Goal: Task Accomplishment & Management: Manage account settings

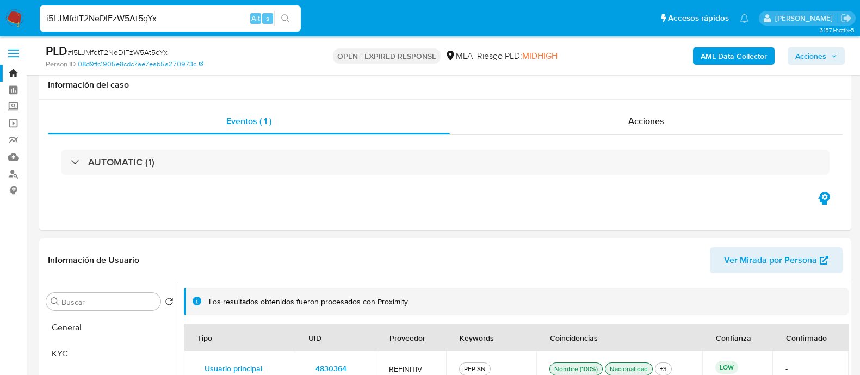
select select "10"
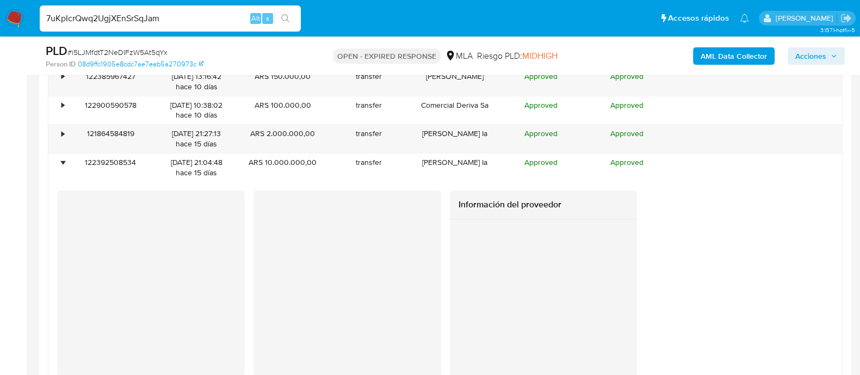
scroll to position [435, 0]
type input "7uKpIcrQwq2UgjXEnSrSqJam"
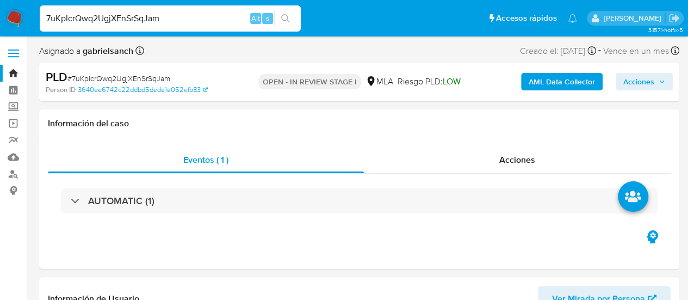
select select "10"
click at [87, 25] on input "7uKpIcrQwq2UgjXEnSrSqJam" at bounding box center [170, 18] width 261 height 14
paste input "lwGKx6CBYZCUUR5klX2KxkUg"
type input "lwGKx6CBYZCUUR5klX2KxkUg"
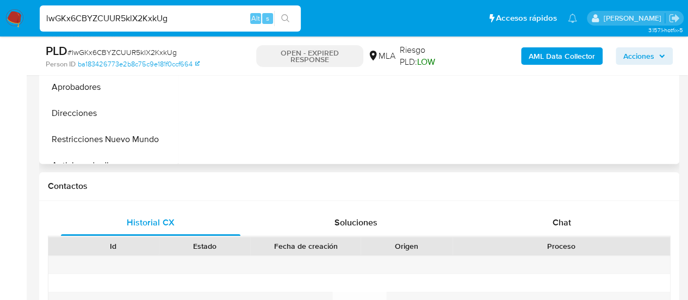
scroll to position [435, 0]
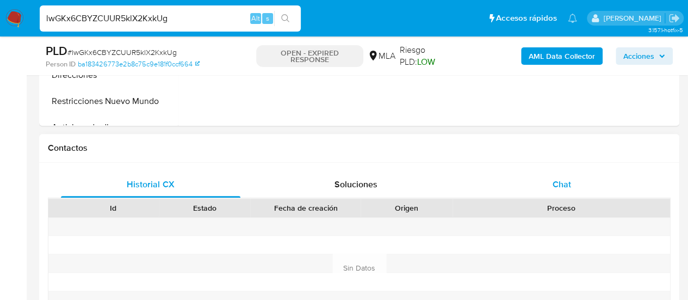
click at [546, 180] on div "Chat" at bounding box center [562, 184] width 180 height 26
select select "10"
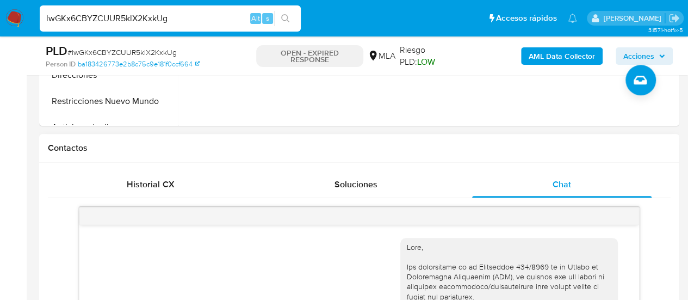
scroll to position [272, 0]
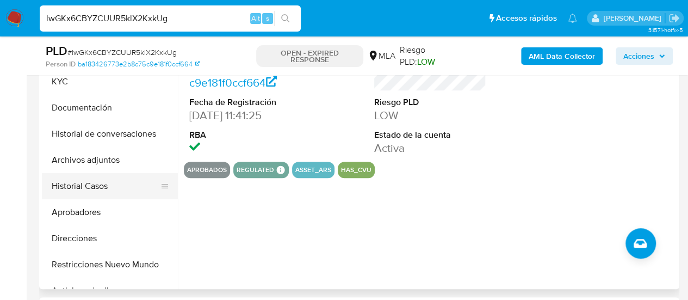
click at [97, 181] on button "Historial Casos" at bounding box center [105, 186] width 127 height 26
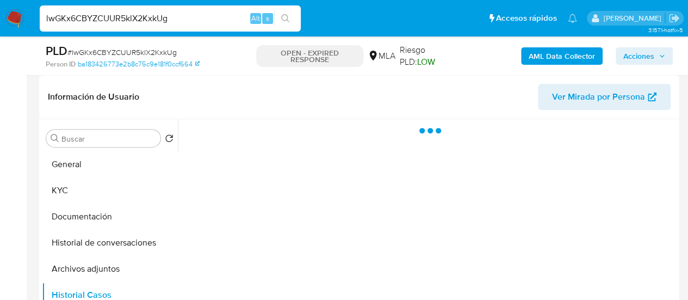
scroll to position [218, 0]
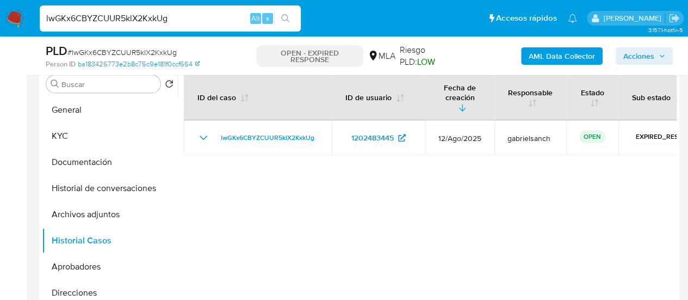
click at [159, 20] on input "lwGKx6CBYZCUUR5klX2KxkUg" at bounding box center [170, 18] width 261 height 14
paste input "zgqw22XkrnNOGeDkhNQWSq2v"
type input "zgqw22XkrnNOGeDkhNQWSq2v"
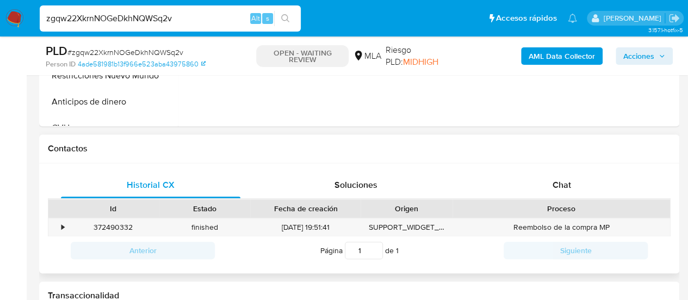
scroll to position [435, 0]
click at [529, 190] on div "Chat" at bounding box center [562, 184] width 180 height 26
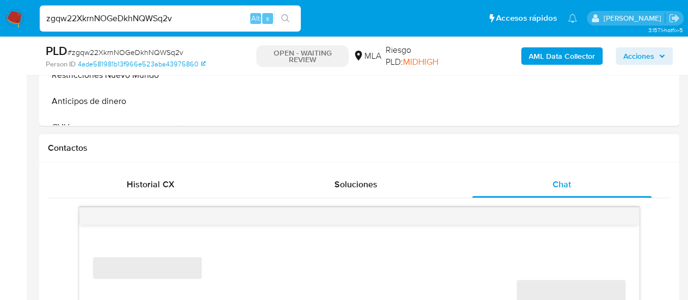
scroll to position [490, 0]
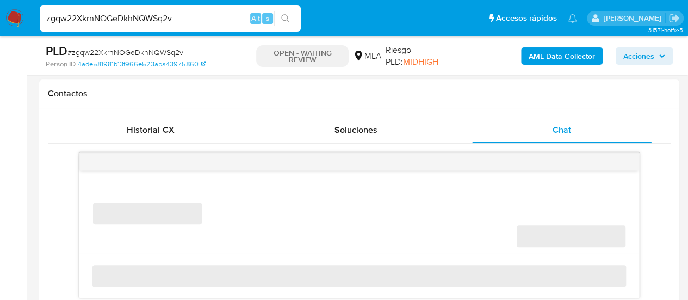
select select "10"
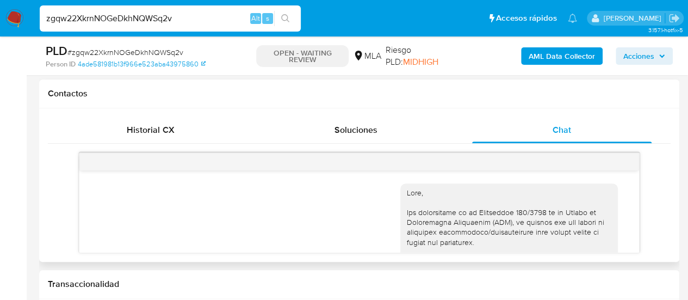
scroll to position [610, 0]
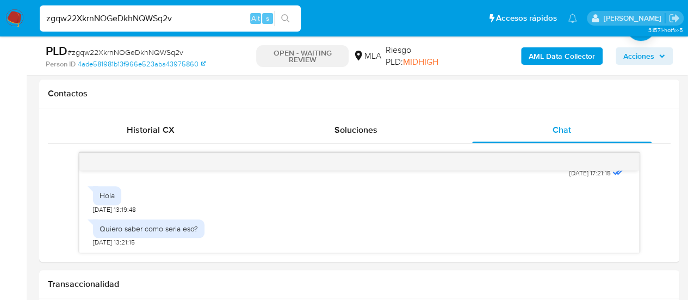
click at [158, 14] on input "zgqw22XkrnNOGeDkhNQWSq2v" at bounding box center [170, 18] width 261 height 14
paste input "292276754"
type input "292276754"
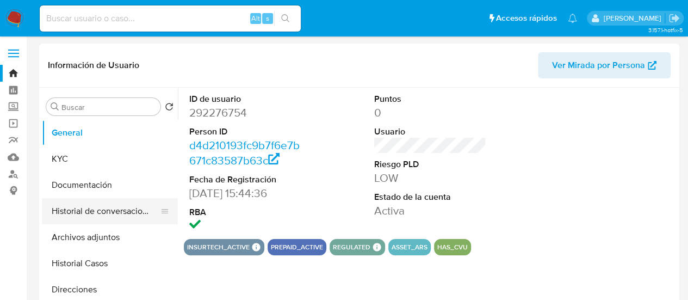
select select "10"
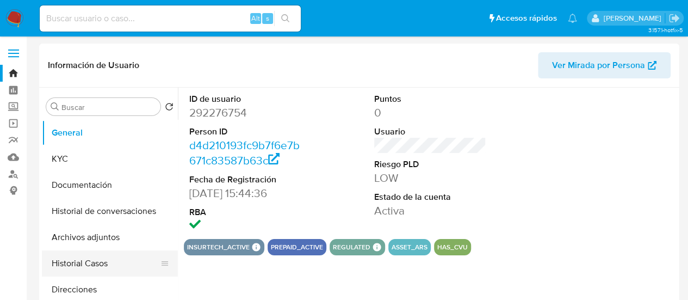
click at [87, 266] on button "Historial Casos" at bounding box center [105, 263] width 127 height 26
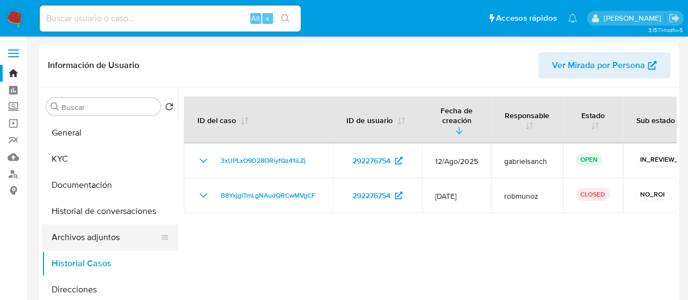
click at [93, 235] on button "Archivos adjuntos" at bounding box center [105, 237] width 127 height 26
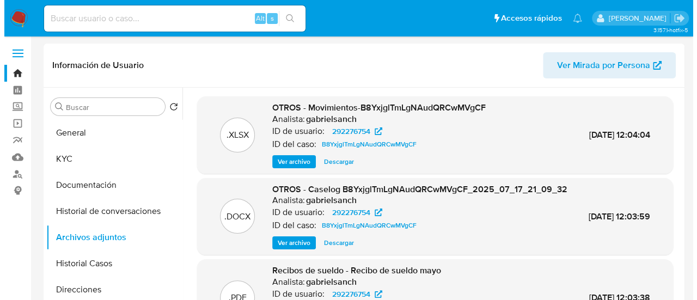
scroll to position [54, 0]
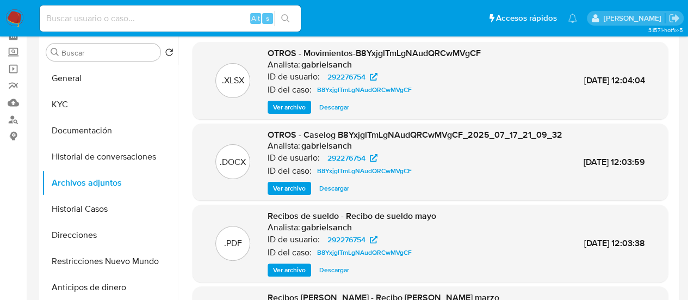
click at [299, 194] on span "Ver archivo" at bounding box center [289, 188] width 33 height 11
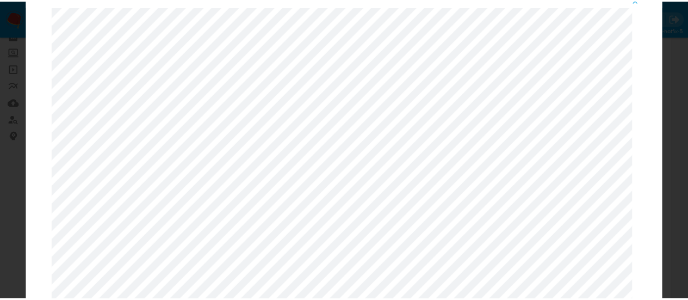
scroll to position [0, 0]
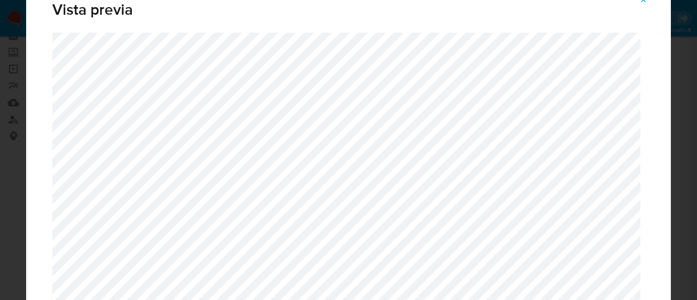
click at [682, 141] on div "Vista previa" at bounding box center [348, 150] width 697 height 300
click at [646, 4] on span "Attachment preview" at bounding box center [643, -1] width 9 height 15
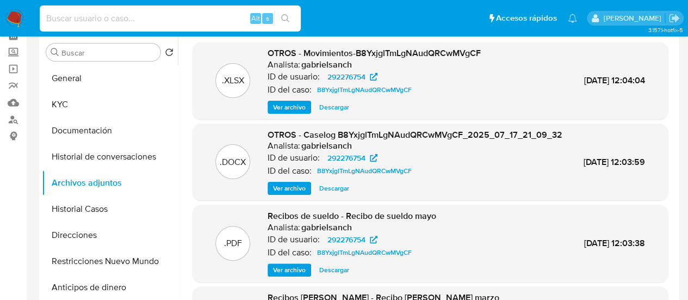
click at [151, 15] on input at bounding box center [170, 18] width 261 height 14
paste input "Y8Yk1fym5whYGjalWrHodXJd"
type input "Y8Yk1fym5whYGjalWrHodXJd"
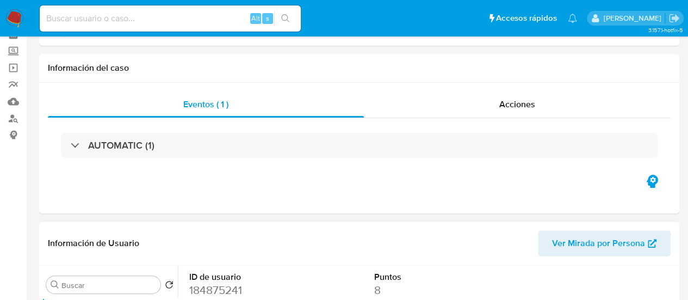
select select "10"
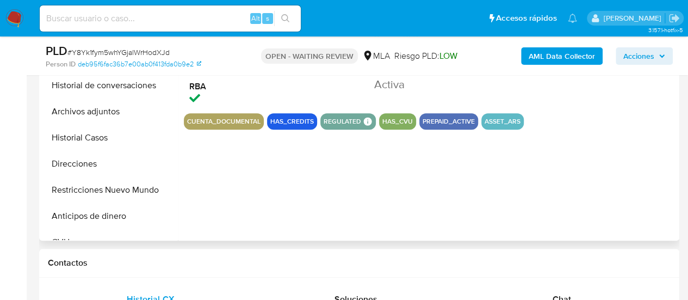
scroll to position [381, 0]
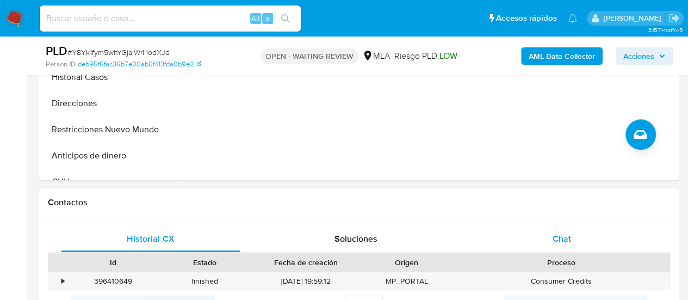
click at [561, 236] on span "Chat" at bounding box center [562, 238] width 19 height 13
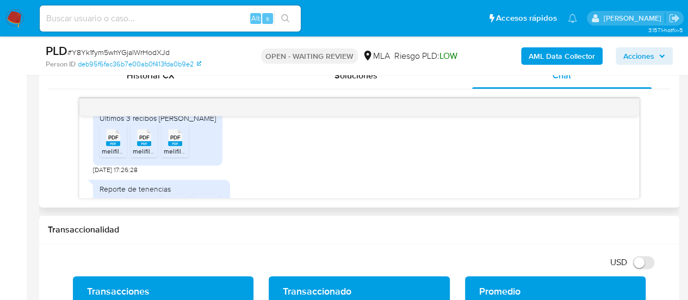
scroll to position [693, 0]
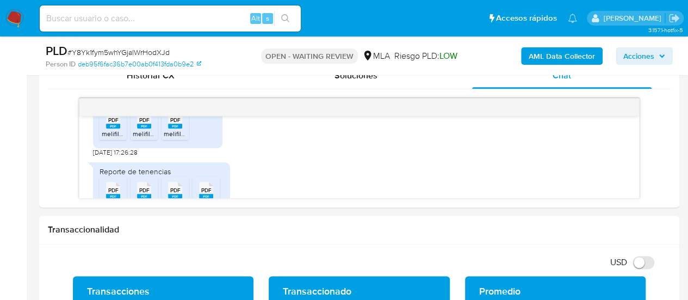
click at [85, 11] on input at bounding box center [170, 18] width 261 height 14
paste input "Pzv3CZUqfB9dOh3r6oj7Mr62"
type input "Pzv3CZUqfB9dOh3r6oj7Mr62"
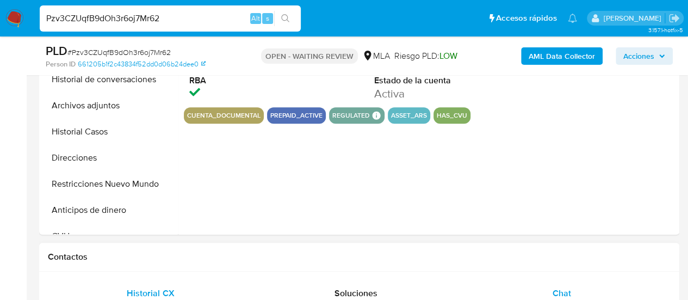
select select "10"
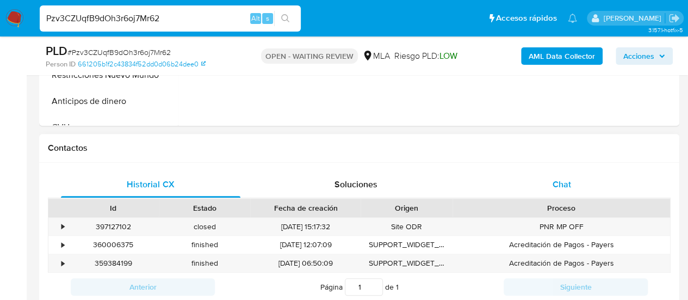
click at [558, 187] on span "Chat" at bounding box center [562, 184] width 19 height 13
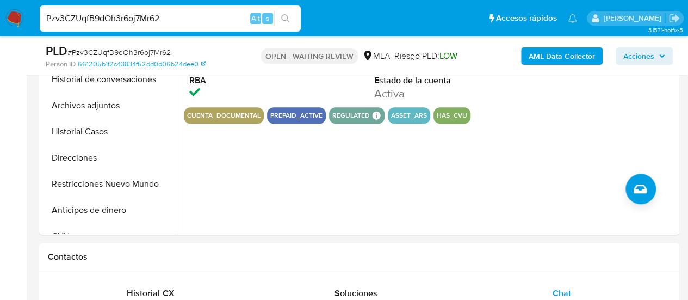
scroll to position [272, 0]
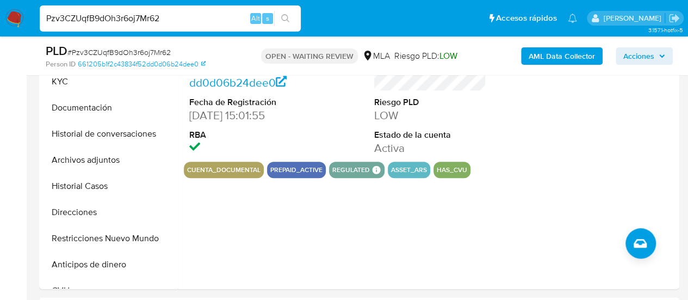
click at [137, 13] on input "Pzv3CZUqfB9dOh3r6oj7Mr62" at bounding box center [170, 18] width 261 height 14
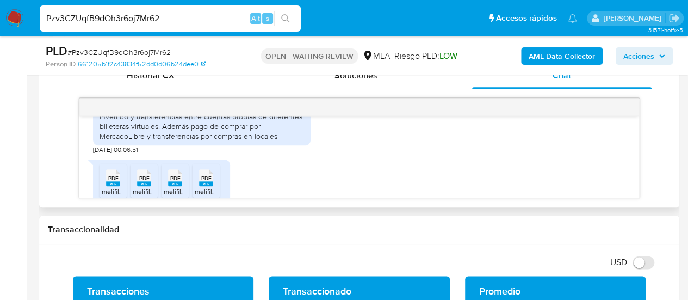
scroll to position [680, 0]
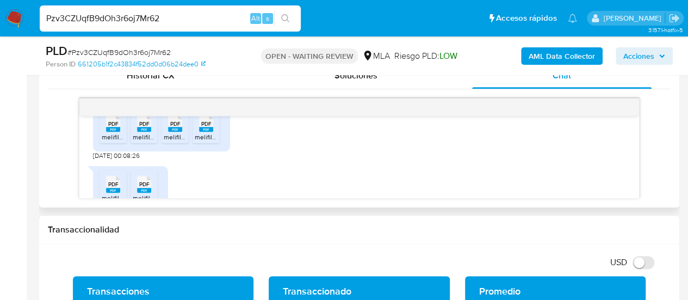
click at [106, 141] on span "melifile451183575141129450.pdf" at bounding box center [148, 136] width 92 height 9
click at [144, 143] on li "PDF PDF melifile8514058710704662082.pdf" at bounding box center [144, 126] width 27 height 34
click at [173, 141] on span "melifile5951743602086132254.pdf" at bounding box center [214, 136] width 101 height 9
click at [204, 127] on span "PDF" at bounding box center [206, 123] width 10 height 7
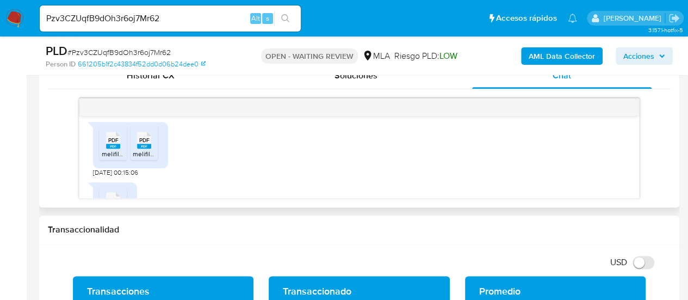
scroll to position [734, 0]
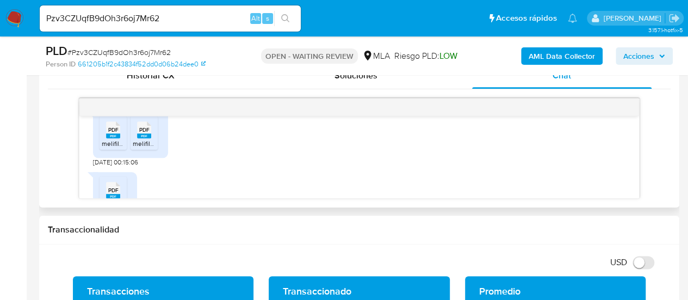
click at [116, 133] on span "PDF" at bounding box center [113, 129] width 10 height 7
click at [145, 148] on span "melifile6523075119220418981.pdf" at bounding box center [181, 143] width 97 height 9
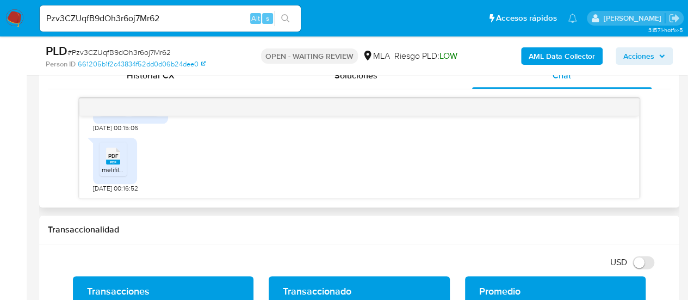
scroll to position [789, 0]
click at [115, 152] on span "PDF" at bounding box center [113, 155] width 10 height 7
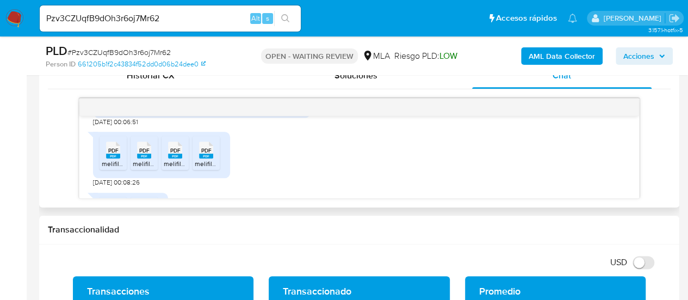
scroll to position [599, 0]
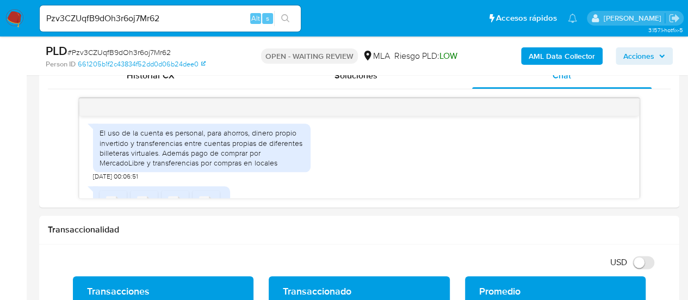
click at [112, 11] on input "Pzv3CZUqfB9dOh3r6oj7Mr62" at bounding box center [170, 18] width 261 height 14
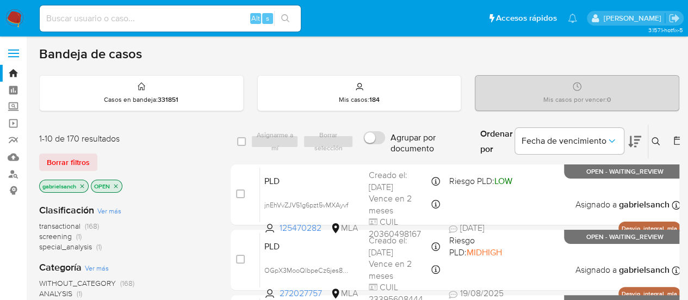
click at [656, 137] on icon at bounding box center [656, 141] width 9 height 9
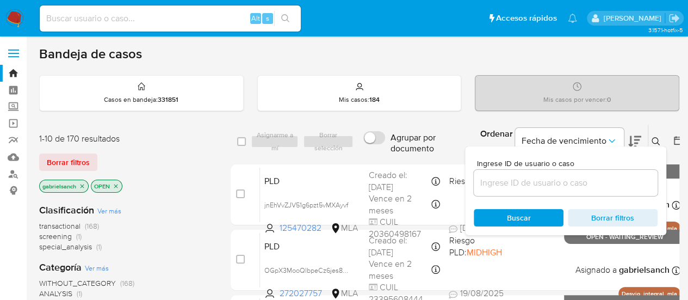
click at [577, 191] on div at bounding box center [566, 183] width 184 height 26
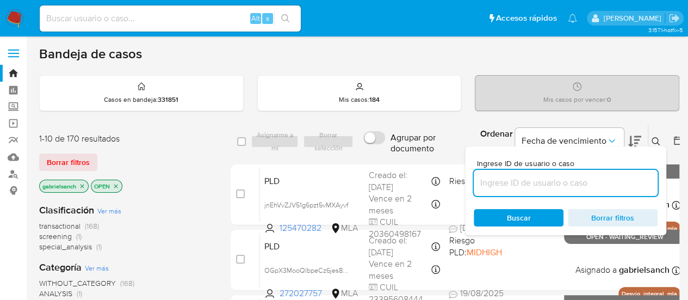
click at [569, 186] on input at bounding box center [566, 183] width 184 height 14
paste input "Pzv3CZUqfB9dOh3r6oj7Mr62"
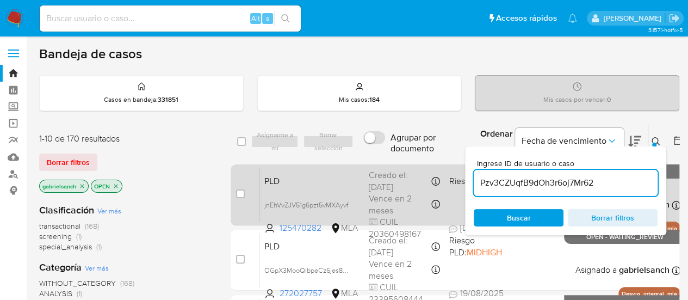
type input "Pzv3CZUqfB9dOh3r6oj7Mr62"
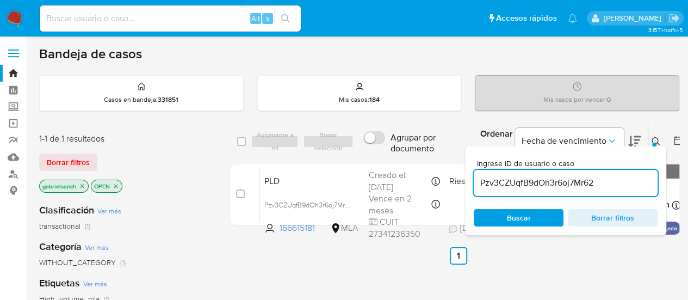
click at [239, 193] on input "checkbox" at bounding box center [240, 193] width 9 height 9
checkbox input "true"
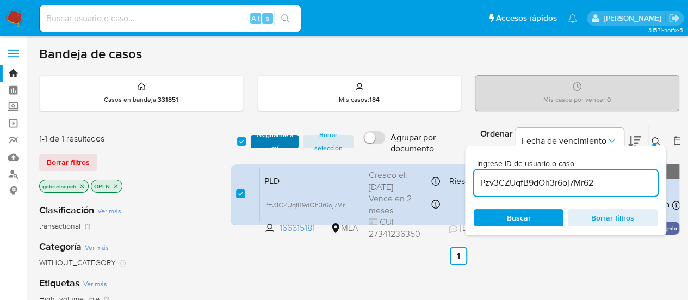
click at [262, 143] on span "Asignarme a mí" at bounding box center [275, 141] width 38 height 11
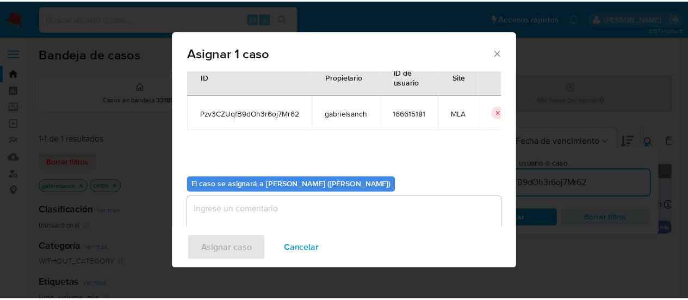
scroll to position [56, 0]
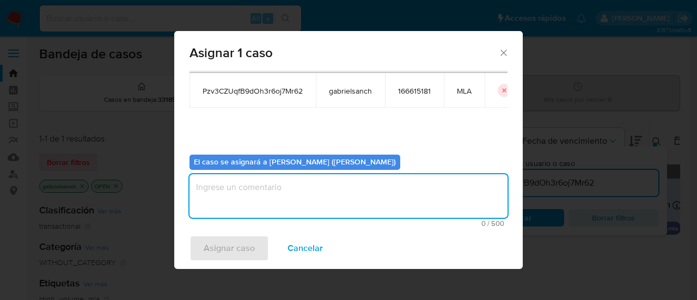
click at [264, 202] on textarea "assign-modal" at bounding box center [348, 196] width 318 height 44
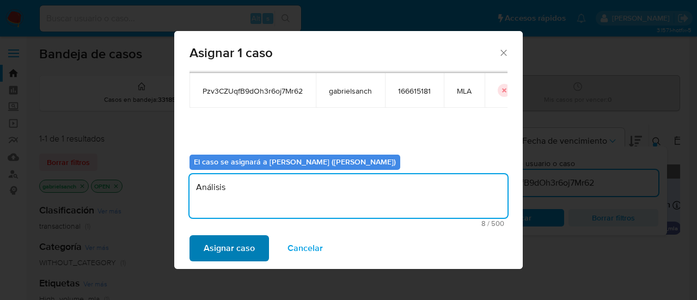
type textarea "Análisis"
click at [197, 248] on button "Asignar caso" at bounding box center [228, 248] width 79 height 26
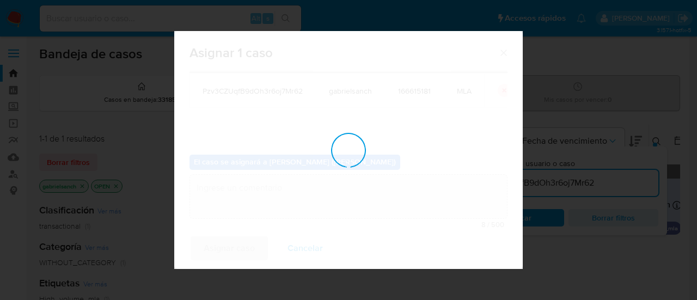
checkbox input "false"
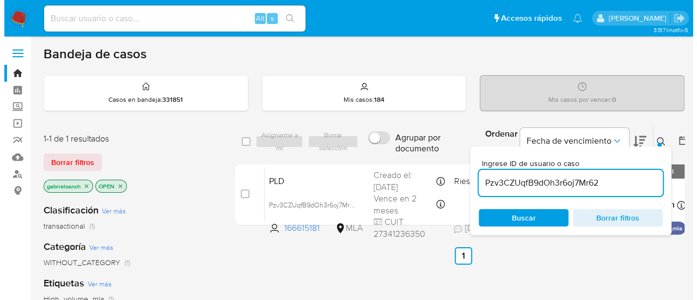
scroll to position [0, 0]
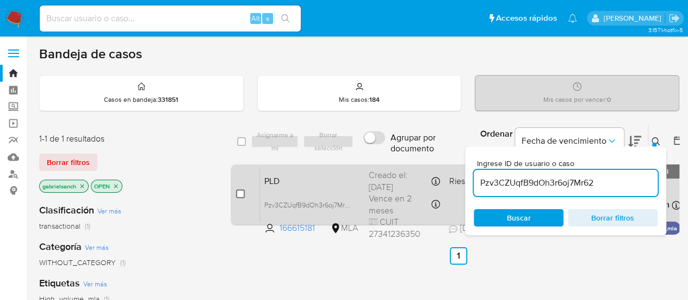
click at [243, 194] on input "checkbox" at bounding box center [240, 193] width 9 height 9
checkbox input "true"
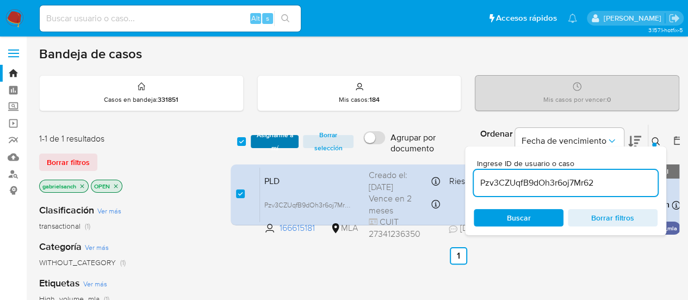
click at [256, 141] on button "Asignarme a mí" at bounding box center [275, 141] width 48 height 13
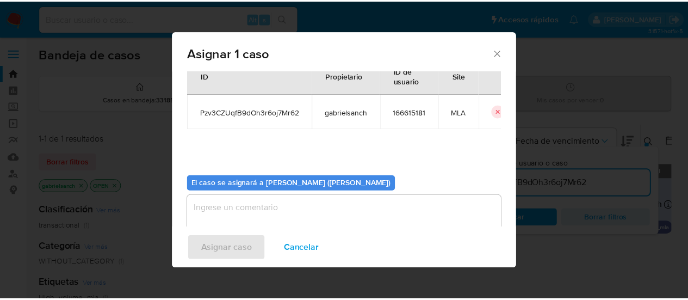
scroll to position [56, 0]
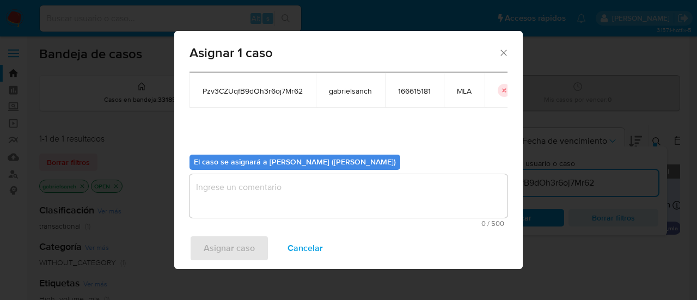
click at [269, 208] on textarea "assign-modal" at bounding box center [348, 196] width 318 height 44
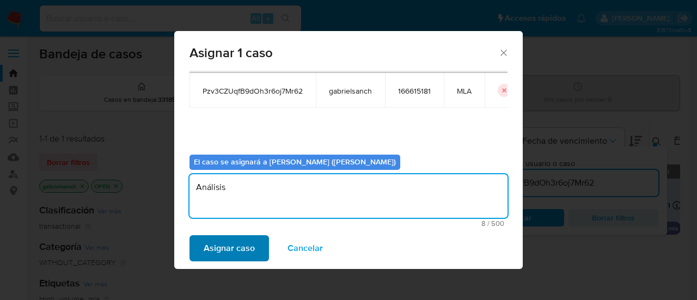
type textarea "Análisis"
click at [233, 240] on span "Asignar caso" at bounding box center [229, 248] width 51 height 24
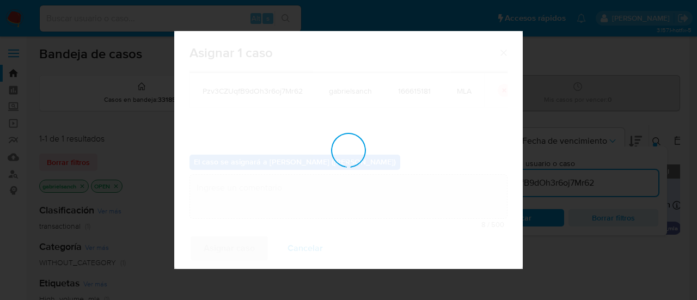
checkbox input "false"
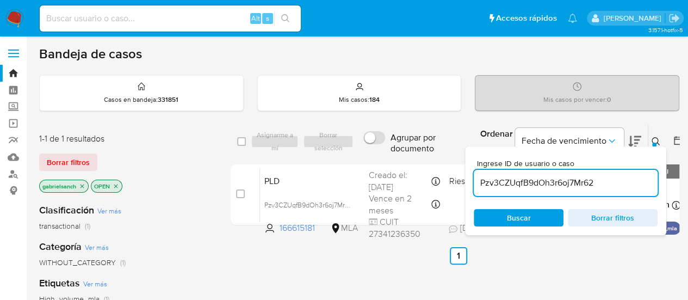
click at [524, 183] on input "Pzv3CZUqfB9dOh3r6oj7Mr62" at bounding box center [566, 183] width 184 height 14
paste input "34x9wSnYPZk3wafJtGTUclig"
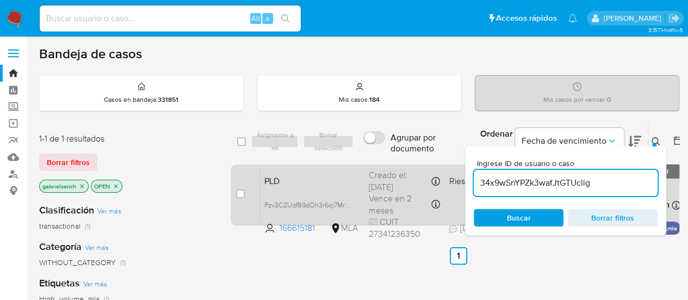
type input "34x9wSnYPZk3wafJtGTUclig"
click at [243, 194] on input "checkbox" at bounding box center [240, 193] width 9 height 9
checkbox input "true"
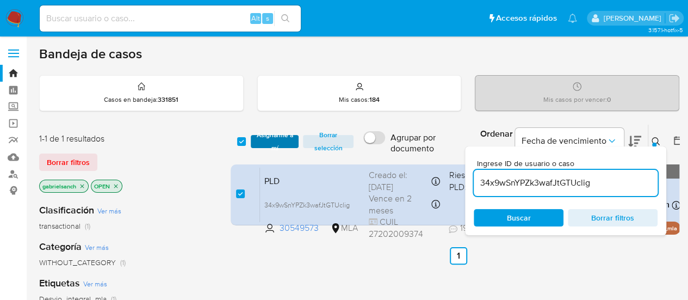
click at [270, 142] on span "Asignarme a mí" at bounding box center [275, 141] width 38 height 11
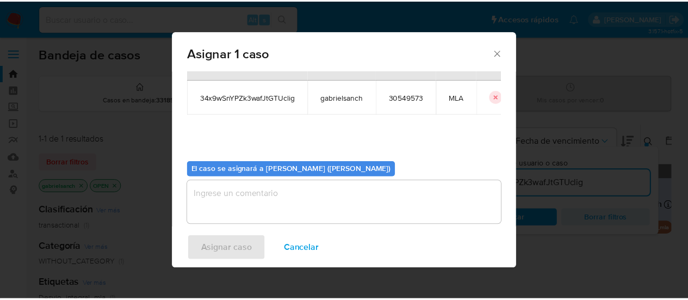
scroll to position [56, 0]
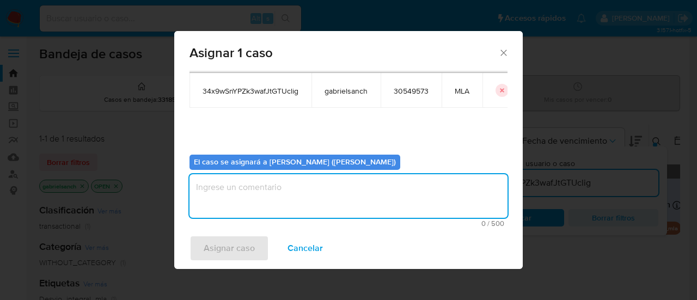
click at [272, 186] on textarea "assign-modal" at bounding box center [348, 196] width 318 height 44
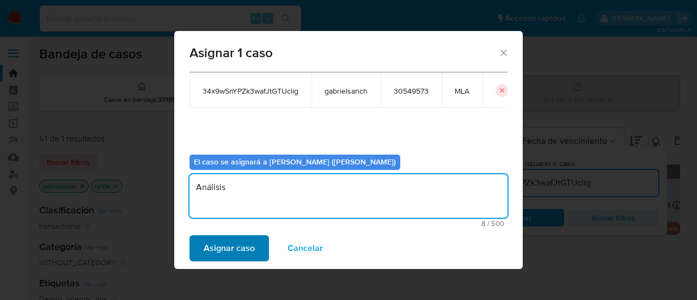
type textarea "Análisis"
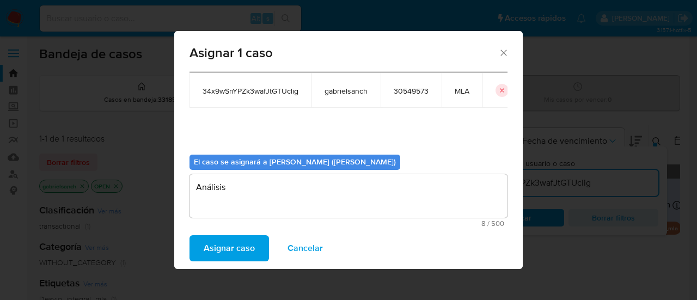
click at [218, 250] on span "Asignar caso" at bounding box center [229, 248] width 51 height 24
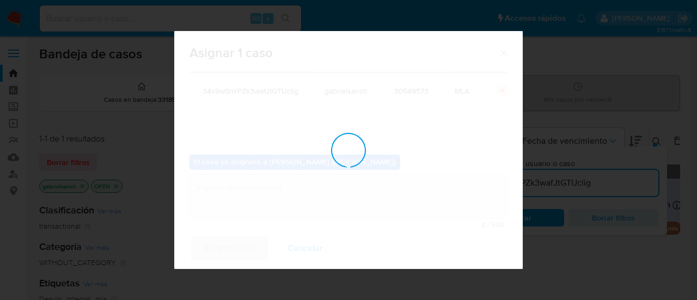
checkbox input "false"
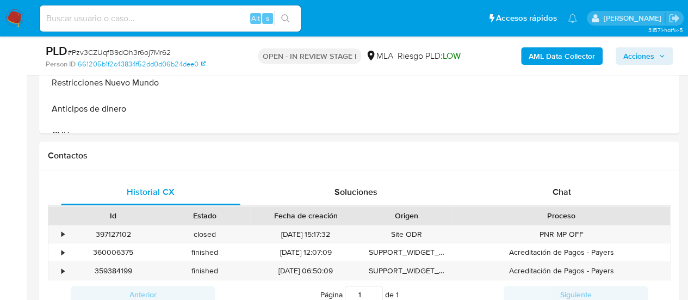
scroll to position [435, 0]
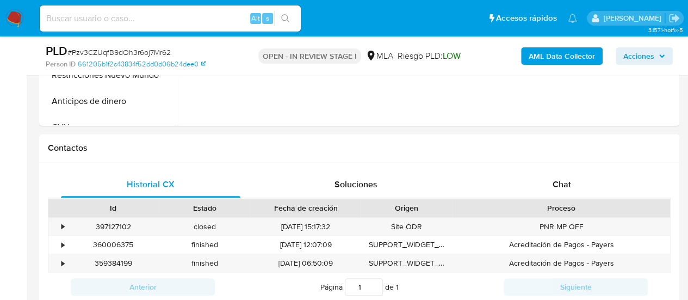
select select "10"
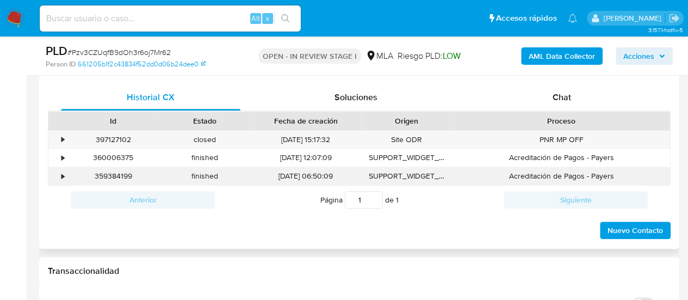
scroll to position [490, 0]
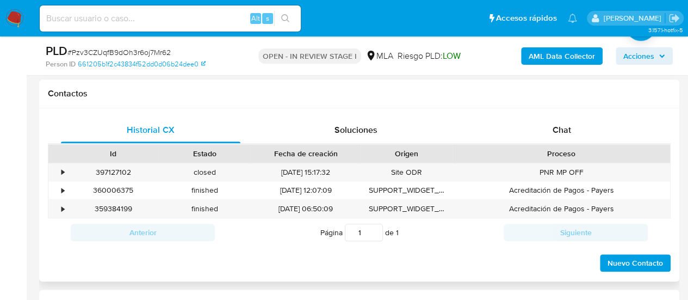
click at [559, 115] on div "Historial CX Soluciones Chat Id Estado Fecha de creación Origen Proceso • 39712…" at bounding box center [359, 195] width 641 height 174
click at [562, 121] on div "Chat" at bounding box center [562, 130] width 180 height 26
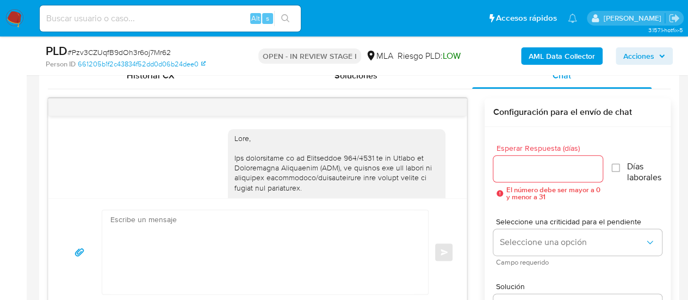
scroll to position [789, 0]
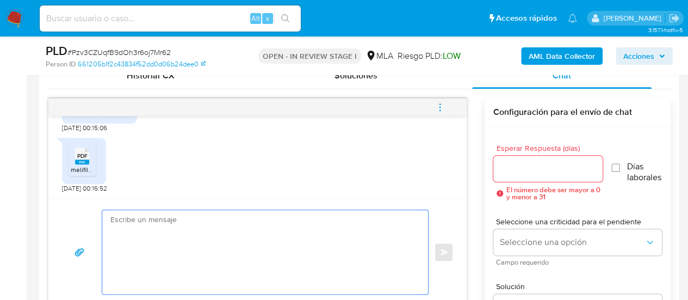
click at [229, 231] on textarea at bounding box center [262, 252] width 304 height 84
paste textarea "Hola, ¡Muchas gracias por tu respuesta! Confirmamos la recepción de la document…"
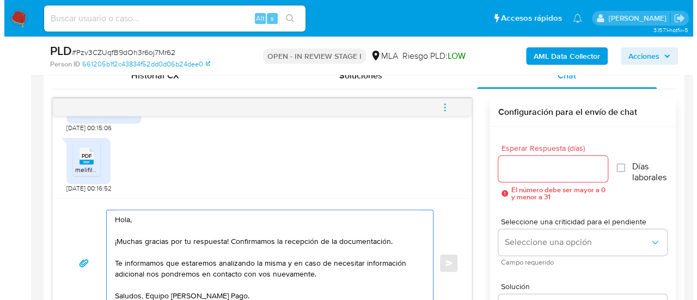
scroll to position [555, 0]
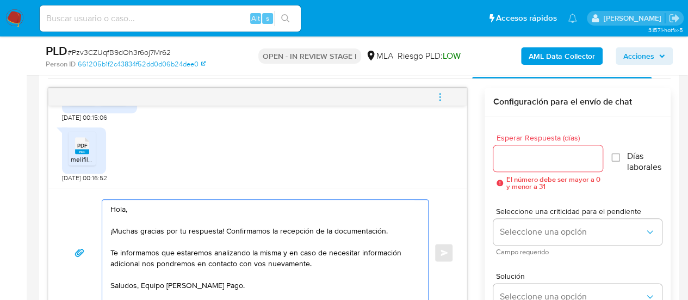
type textarea "Hola, ¡Muchas gracias por tu respuesta! Confirmamos la recepción de la document…"
click at [557, 158] on input "Esperar Respuesta (días)" at bounding box center [549, 158] width 110 height 14
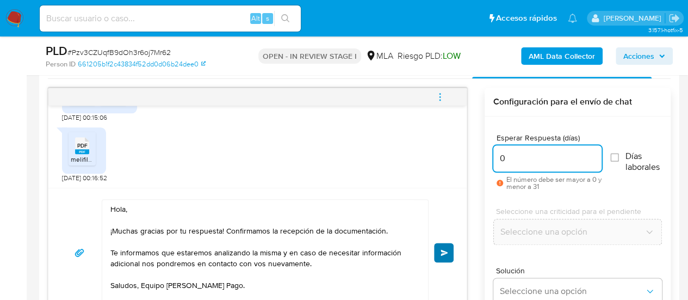
type input "0"
click at [449, 248] on button "Enviar" at bounding box center [444, 253] width 20 height 20
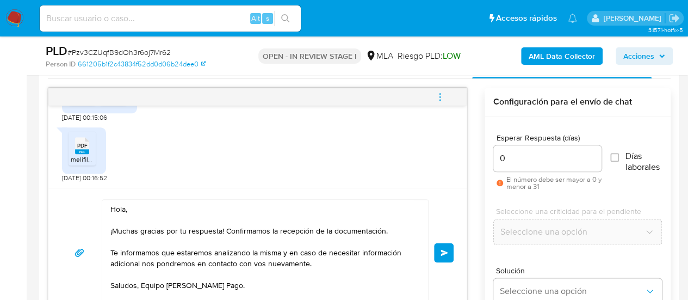
click at [433, 94] on button "menu-action" at bounding box center [440, 97] width 36 height 26
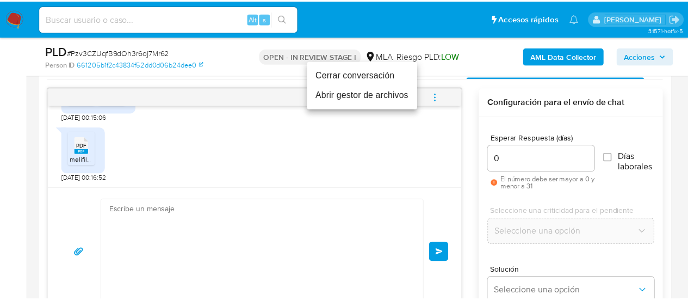
scroll to position [919, 0]
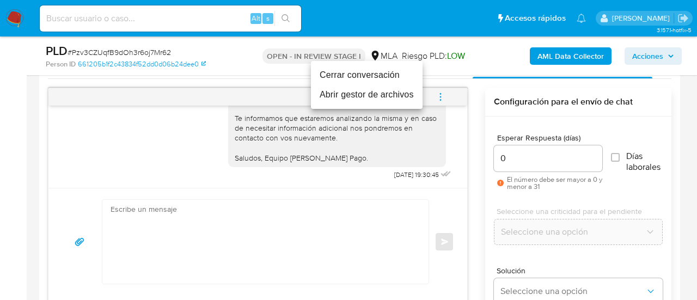
click at [366, 74] on li "Cerrar conversación" at bounding box center [367, 75] width 112 height 20
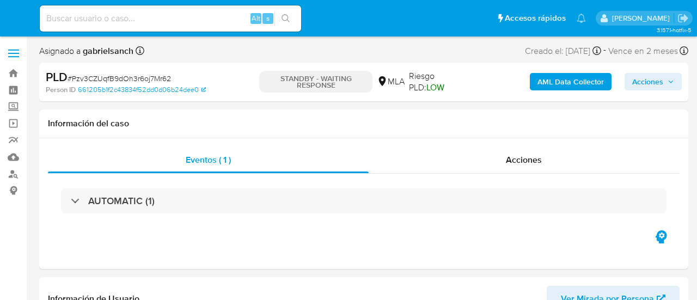
select select "10"
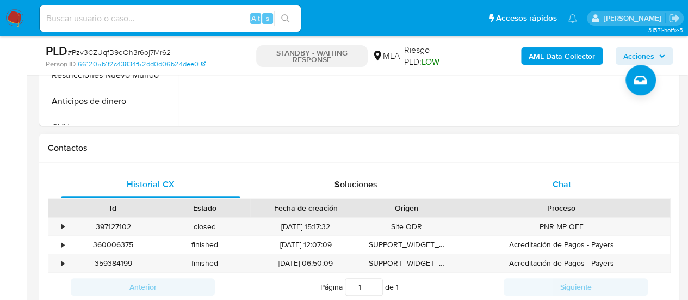
click at [548, 175] on div "Chat" at bounding box center [562, 184] width 180 height 26
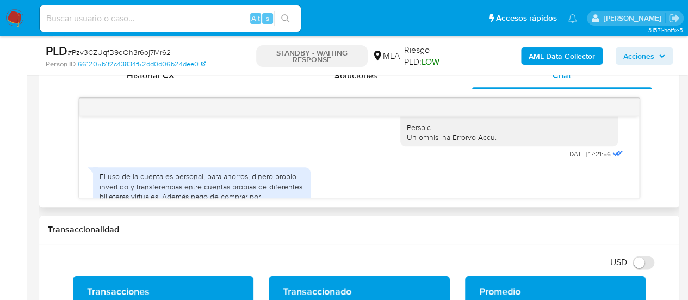
scroll to position [538, 0]
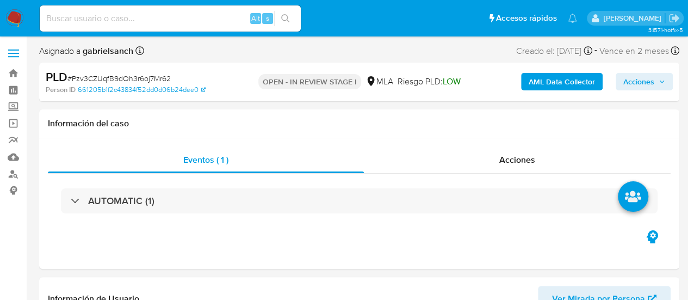
click at [546, 82] on b "AML Data Collector" at bounding box center [562, 81] width 66 height 17
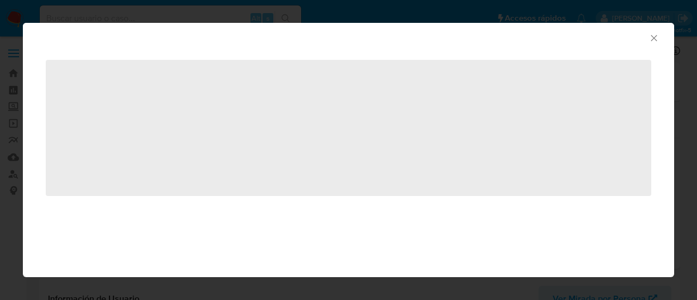
select select "10"
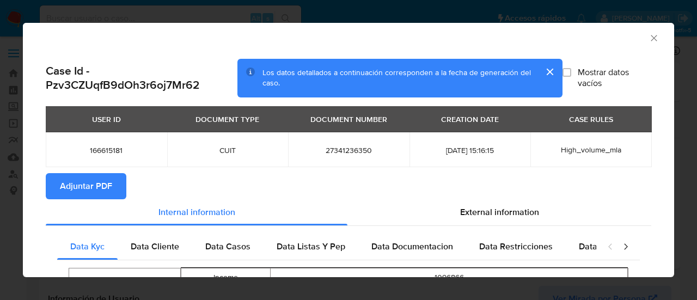
click at [87, 192] on span "Adjuntar PDF" at bounding box center [86, 186] width 52 height 24
click at [649, 33] on icon "Cerrar ventana" at bounding box center [653, 38] width 11 height 11
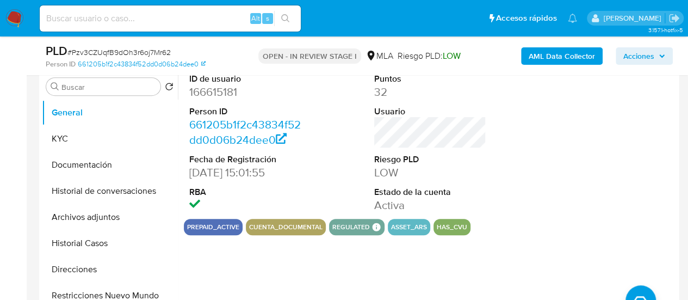
scroll to position [218, 0]
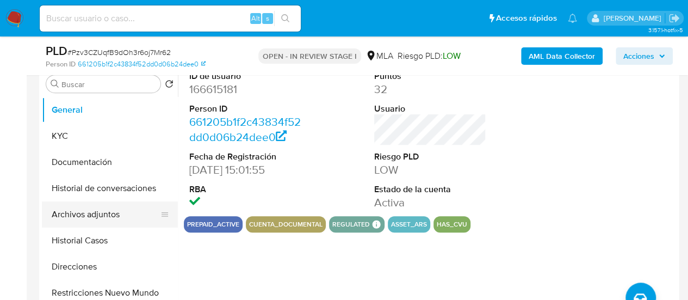
click at [83, 215] on button "Archivos adjuntos" at bounding box center [105, 214] width 127 height 26
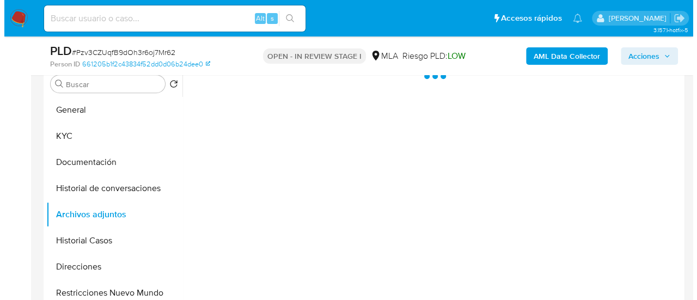
scroll to position [272, 0]
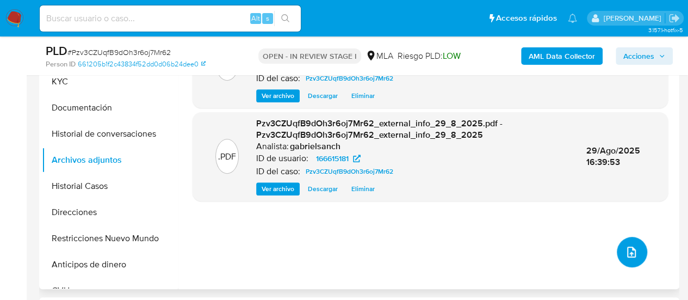
click at [632, 255] on icon "upload-file" at bounding box center [631, 251] width 13 height 13
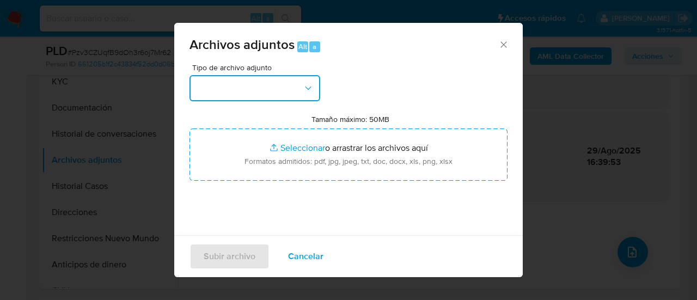
click at [244, 76] on button "button" at bounding box center [254, 88] width 131 height 26
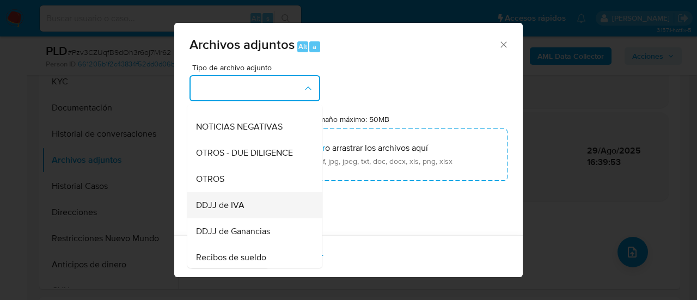
scroll to position [163, 0]
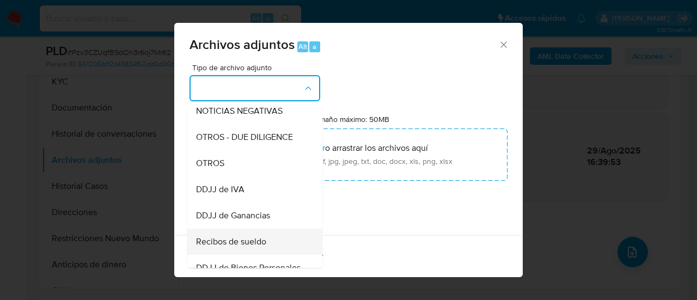
click at [254, 247] on span "Recibos de sueldo" at bounding box center [231, 241] width 70 height 11
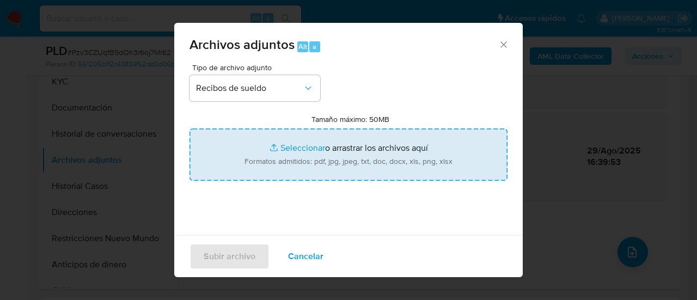
click at [272, 158] on input "Tamaño máximo: 50MB Seleccionar archivos" at bounding box center [348, 154] width 318 height 52
type input "C:\fakepath\Recibo de sueldo julio.pdf"
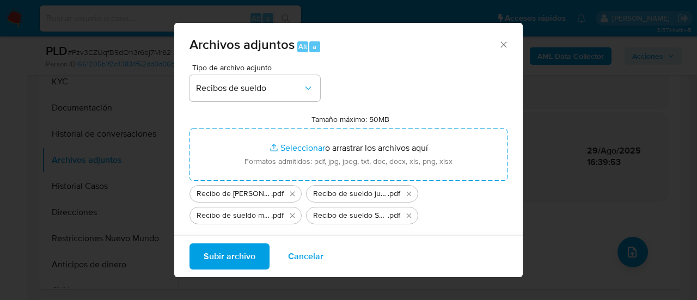
click at [248, 254] on span "Subir archivo" at bounding box center [230, 256] width 52 height 24
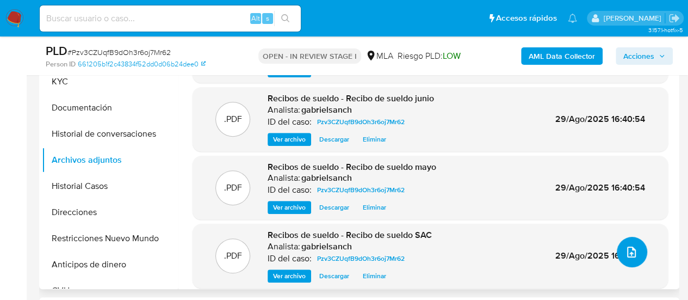
click at [629, 245] on icon "upload-file" at bounding box center [631, 251] width 13 height 13
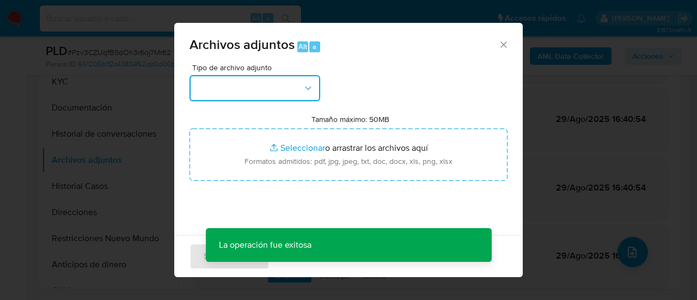
click at [291, 83] on button "button" at bounding box center [254, 88] width 131 height 26
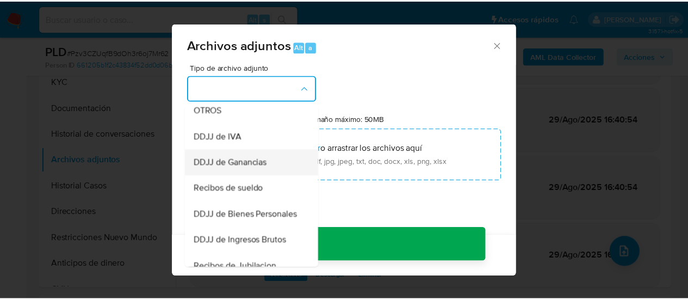
scroll to position [218, 0]
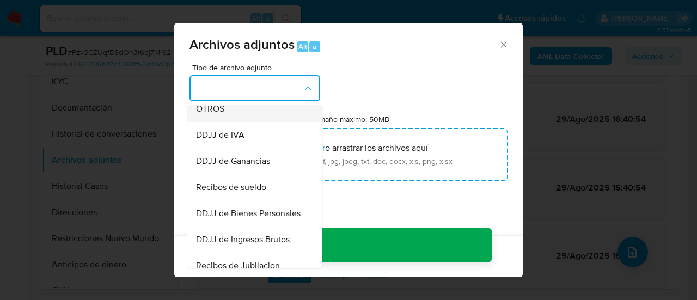
click at [229, 115] on div "OTROS" at bounding box center [251, 109] width 111 height 26
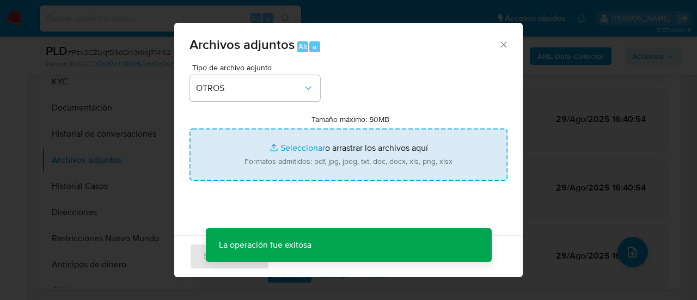
click at [286, 146] on input "Tamaño máximo: 50MB Seleccionar archivos" at bounding box center [348, 154] width 318 height 52
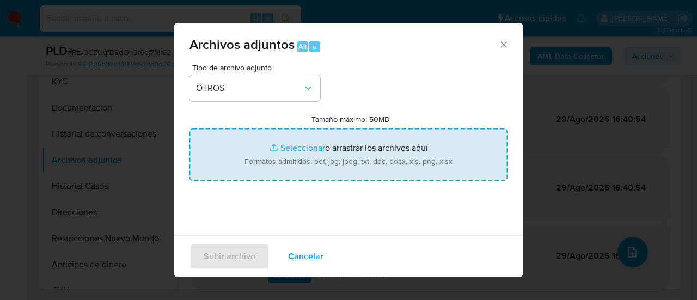
type input "C:\fakepath\Caselog Pzv3CZUqfB9dOh3r6oj7Mr62_2025_08_18_21_57_12.docx"
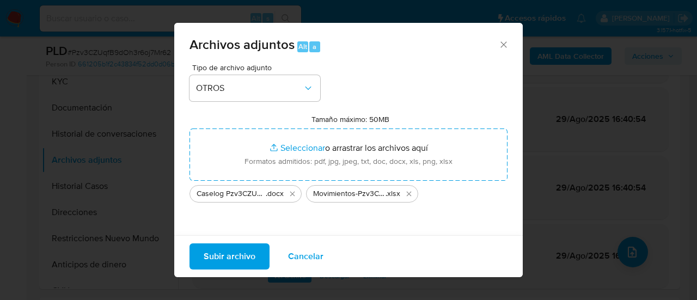
click at [225, 251] on span "Subir archivo" at bounding box center [230, 256] width 52 height 24
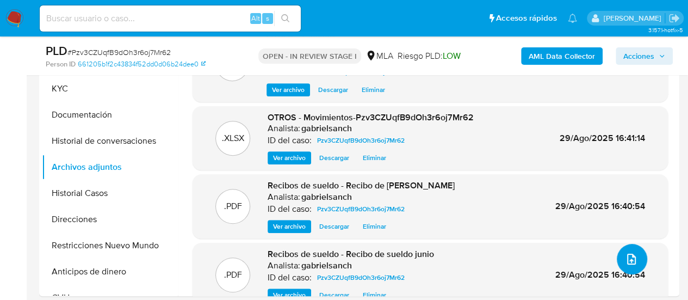
scroll to position [435, 0]
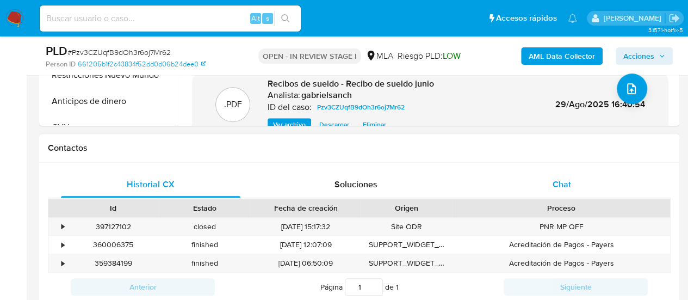
click at [567, 176] on div "Chat" at bounding box center [562, 184] width 180 height 26
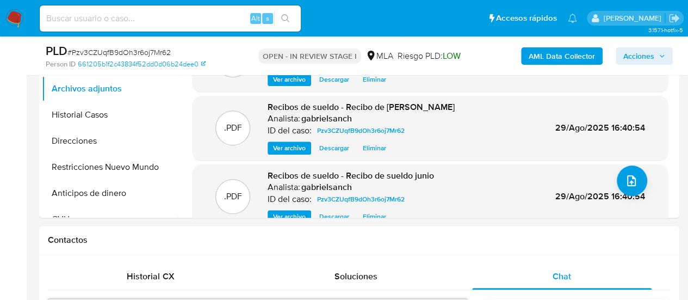
scroll to position [272, 0]
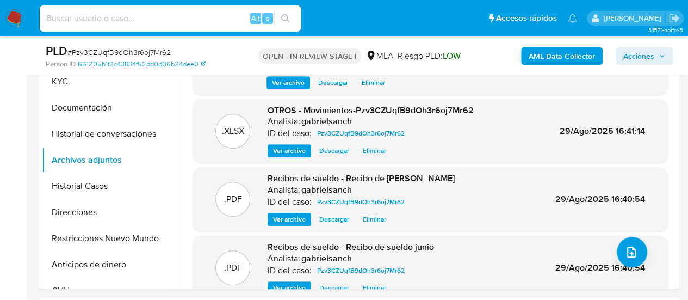
click at [619, 52] on button "Acciones" at bounding box center [644, 55] width 57 height 17
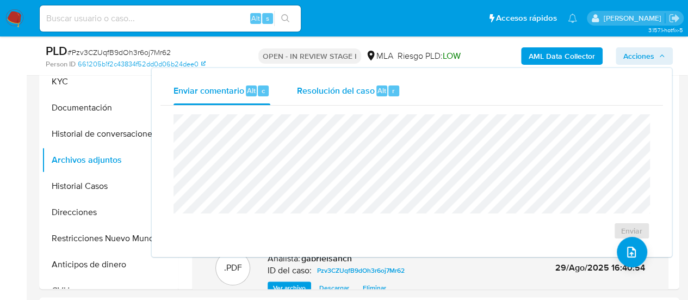
click at [386, 83] on div "Resolución del caso Alt r" at bounding box center [349, 91] width 104 height 28
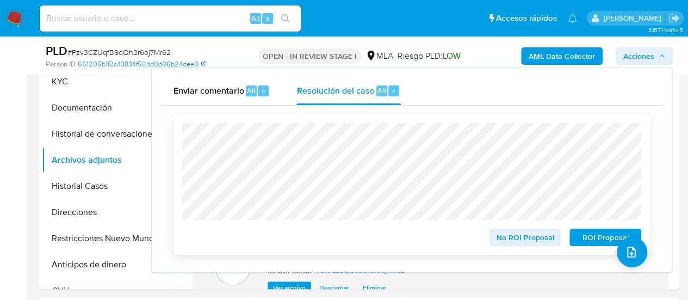
click at [514, 240] on span "No ROI Proposal" at bounding box center [525, 237] width 57 height 15
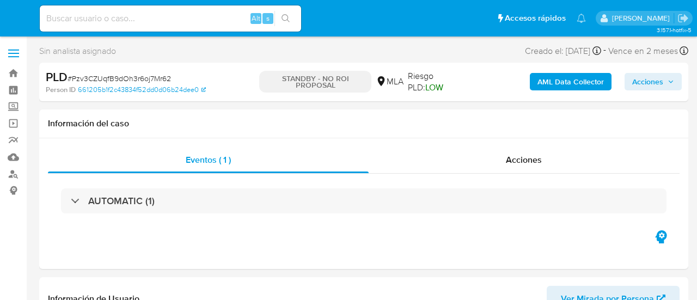
select select "10"
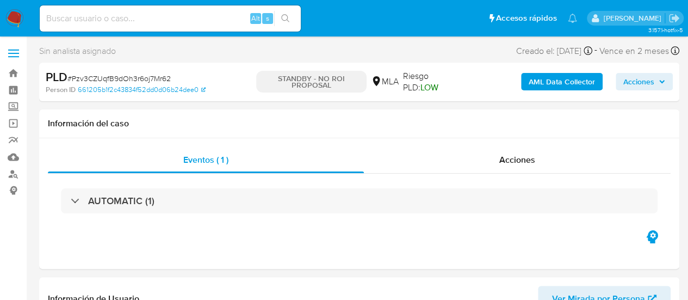
click at [163, 22] on input at bounding box center [170, 18] width 261 height 14
paste input "SLHKT2gcjuVnC4s1DgUAOyRl"
type input "SLHKT2gcjuVnC4s1DgUAOyRl"
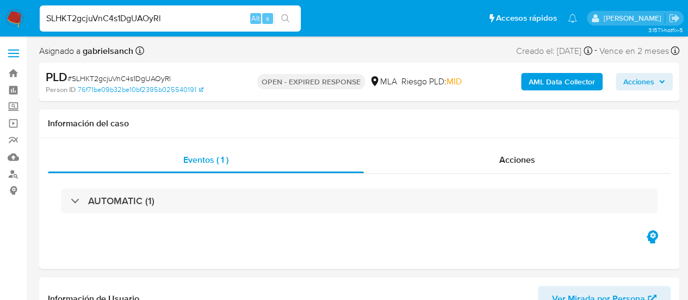
select select "10"
click at [145, 14] on input "SLHKT2gcjuVnC4s1DgUAOyRl" at bounding box center [170, 18] width 261 height 14
paste input "34x9wSnYPZk3wafJtGTUclig"
type input "34x9wSnYPZk3wafJtGTUclig"
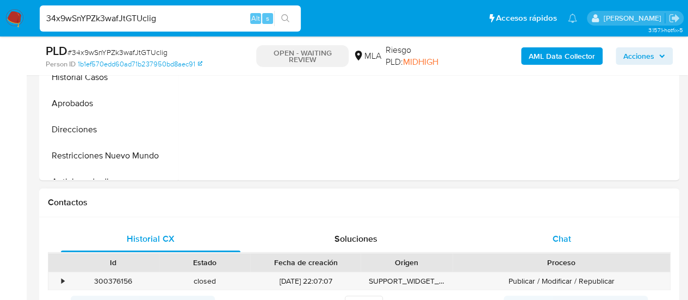
click at [565, 230] on div "Chat" at bounding box center [562, 239] width 180 height 26
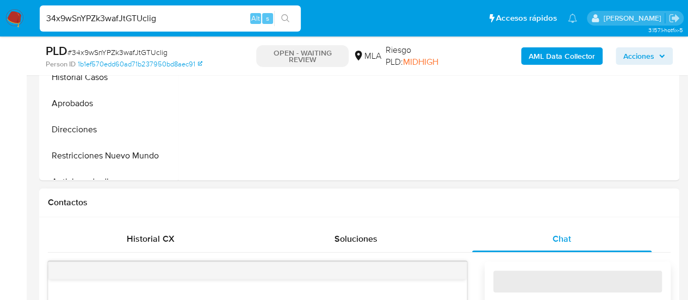
select select "10"
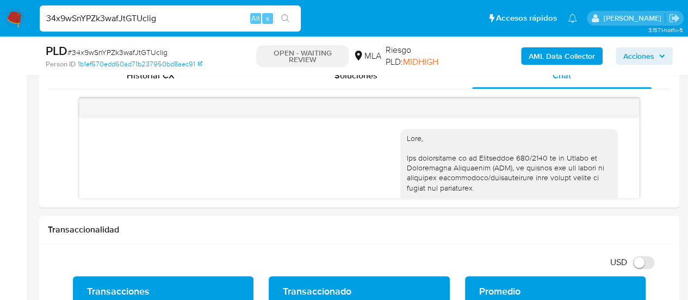
scroll to position [615, 0]
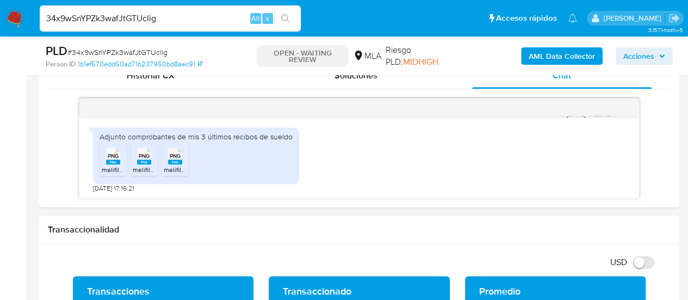
click at [126, 22] on input "34x9wSnYPZk3wafJtGTUclig" at bounding box center [170, 18] width 261 height 14
paste input "Pzv3CZUqfB9dOh3r6oj7Mr62"
type input "Pzv3CZUqfB9dOh3r6oj7Mr62"
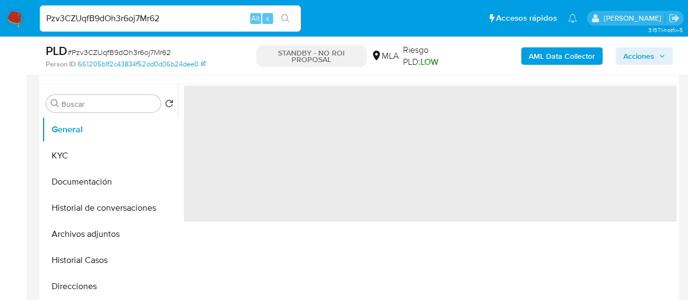
scroll to position [272, 0]
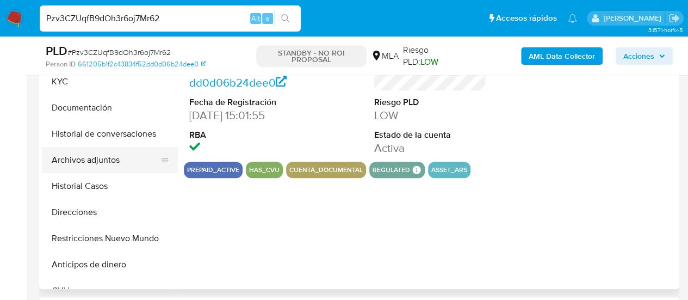
click at [79, 152] on button "Archivos adjuntos" at bounding box center [105, 160] width 127 height 26
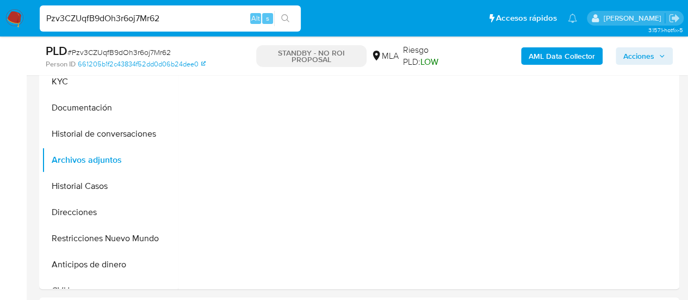
select select "10"
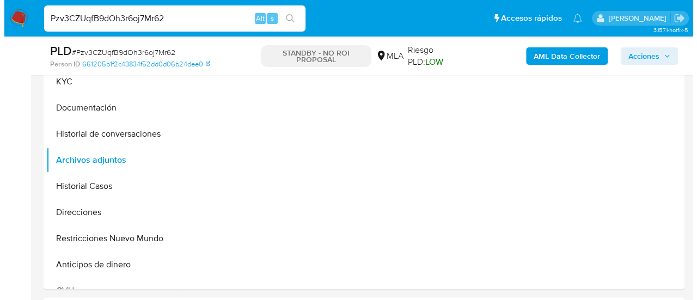
scroll to position [218, 0]
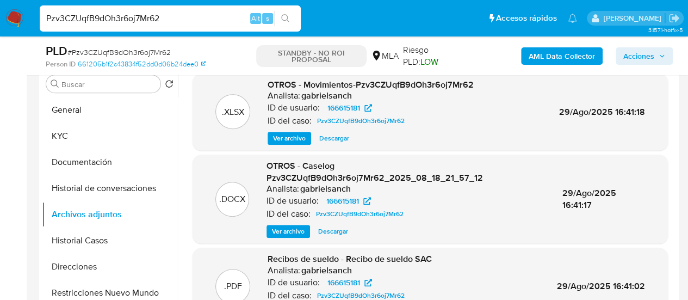
click at [298, 134] on span "Ver archivo" at bounding box center [289, 138] width 33 height 11
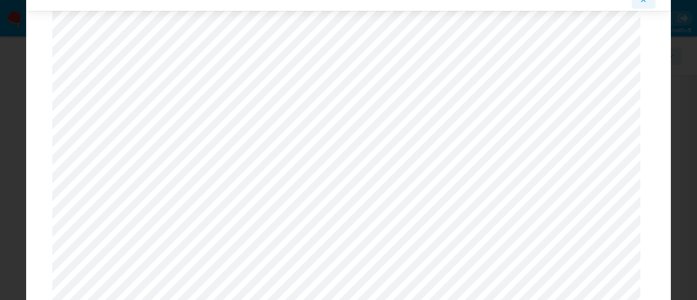
click at [644, 4] on span "Attachment preview" at bounding box center [643, -1] width 9 height 15
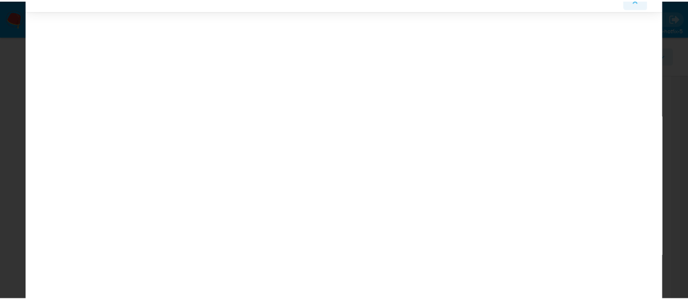
scroll to position [35, 0]
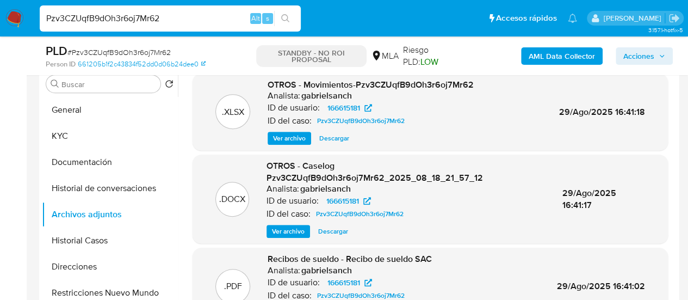
click at [148, 17] on input "Pzv3CZUqfB9dOh3r6oj7Mr62" at bounding box center [170, 18] width 261 height 14
paste input "34x9wSnYPZk3wafJtGTUclig"
type input "34x9wSnYPZk3wafJtGTUclig"
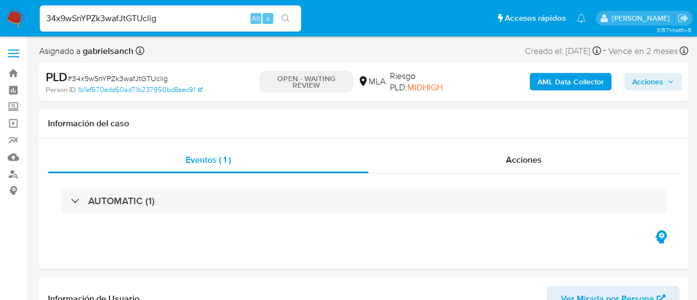
select select "10"
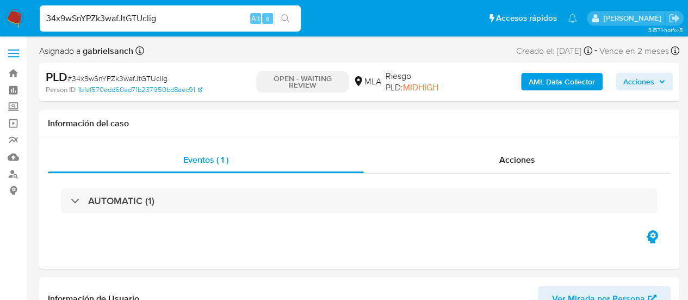
click at [101, 14] on input "34x9wSnYPZk3wafJtGTUclig" at bounding box center [170, 18] width 261 height 14
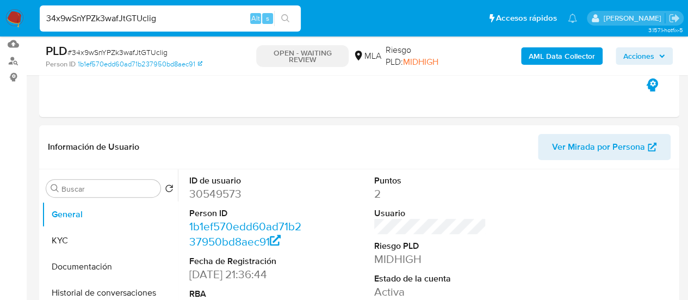
scroll to position [381, 0]
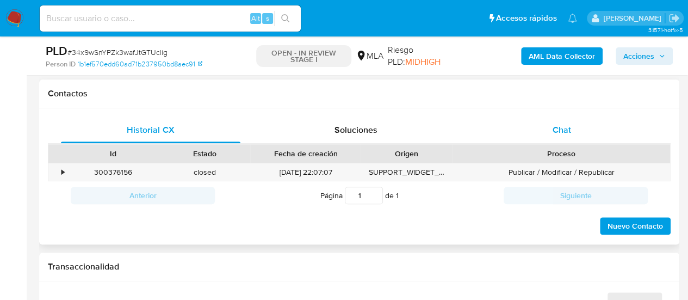
click at [532, 130] on div "Chat" at bounding box center [562, 130] width 180 height 26
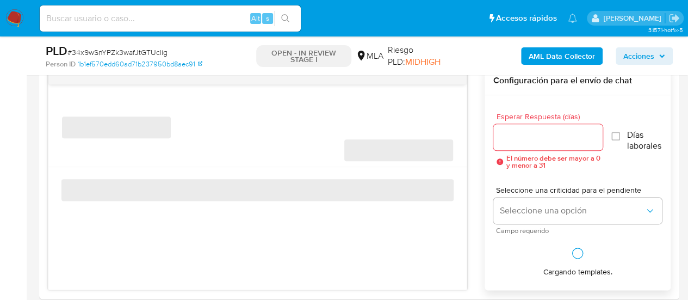
scroll to position [599, 0]
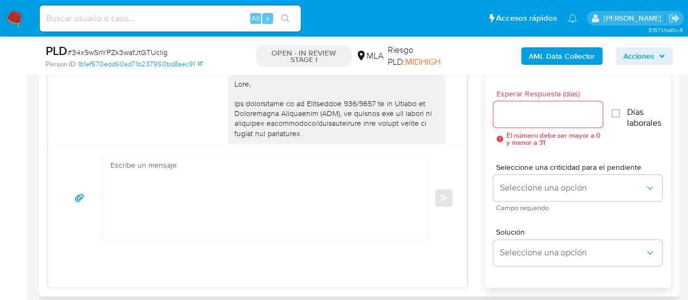
select select "10"
click at [209, 214] on textarea at bounding box center [262, 198] width 304 height 84
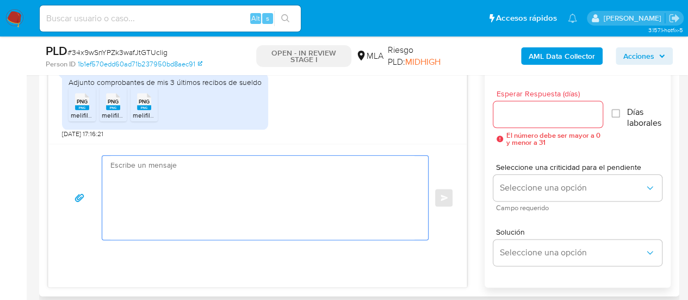
paste textarea "Hola, ¡Muchas gracias por tu respuesta! Confirmamos la recepción de la document…"
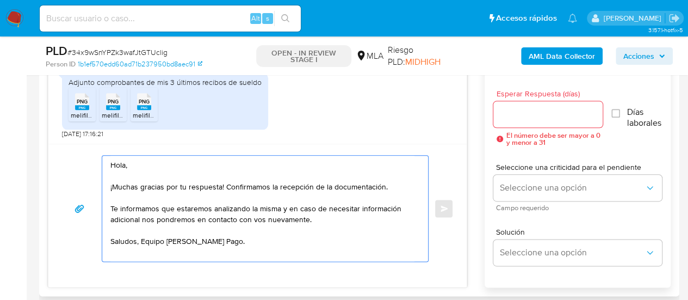
type textarea "Hola, ¡Muchas gracias por tu respuesta! Confirmamos la recepción de la document…"
click at [508, 114] on input "Esperar Respuesta (días)" at bounding box center [549, 114] width 110 height 14
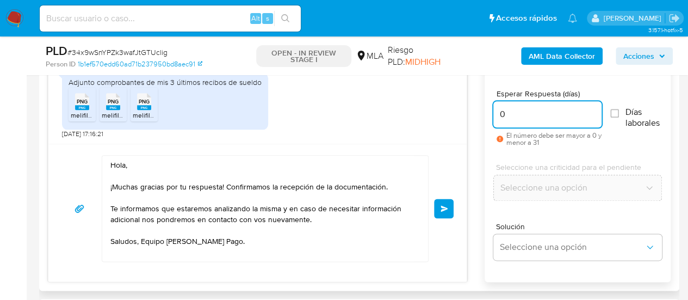
type input "0"
click at [85, 113] on span "melifile8696828595200141479.png" at bounding box center [122, 114] width 103 height 9
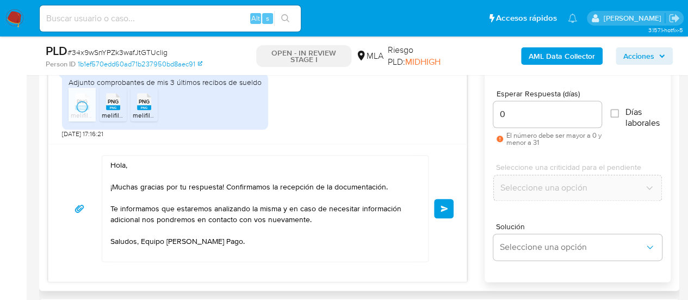
click at [97, 110] on ul "PNG PNG melifile8696828595200141479.png PNG PNG melifile8917323382991889365.png…" at bounding box center [165, 107] width 193 height 38
click at [106, 111] on span "melifile8917323382991889365.png" at bounding box center [153, 114] width 103 height 9
click at [140, 108] on rect at bounding box center [144, 107] width 14 height 5
click at [436, 212] on button "Enviar" at bounding box center [444, 209] width 20 height 20
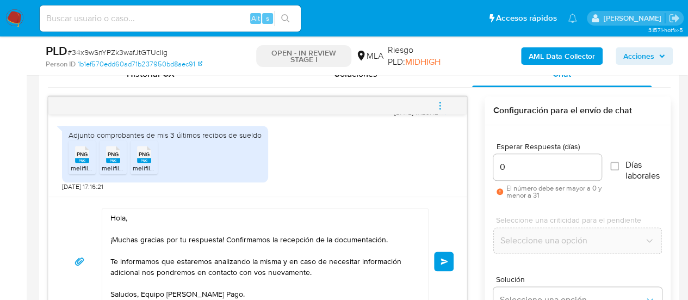
scroll to position [490, 0]
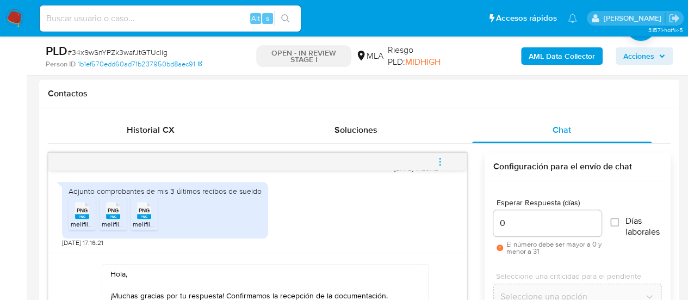
click at [436, 158] on icon "menu-action" at bounding box center [440, 162] width 10 height 10
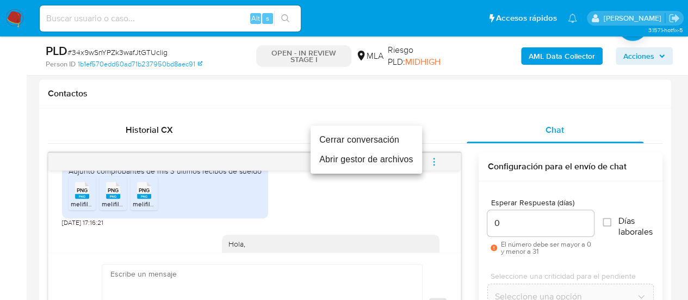
scroll to position [746, 0]
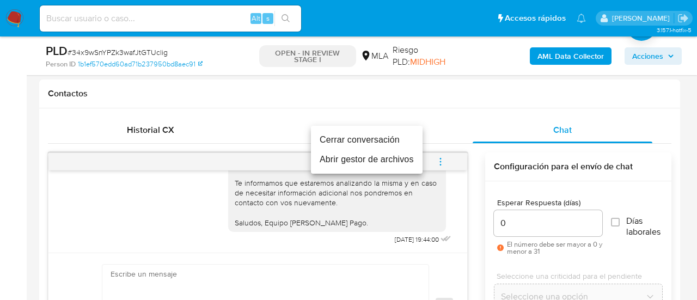
click at [385, 144] on li "Cerrar conversación" at bounding box center [367, 140] width 112 height 20
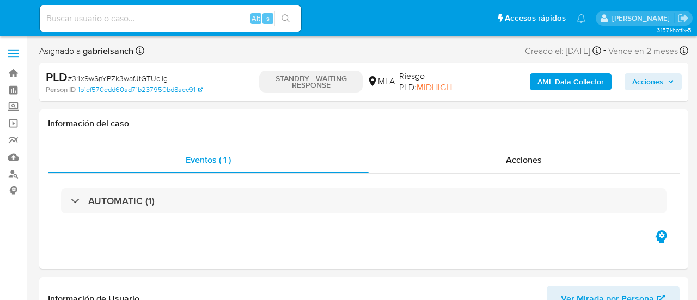
select select "10"
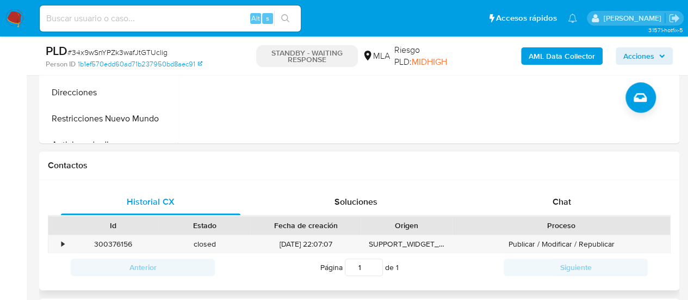
scroll to position [435, 0]
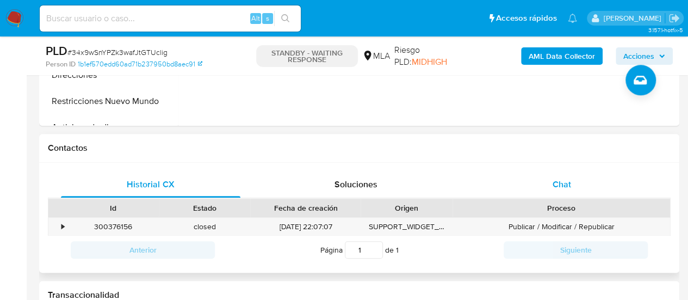
click at [556, 174] on div "Chat" at bounding box center [562, 184] width 180 height 26
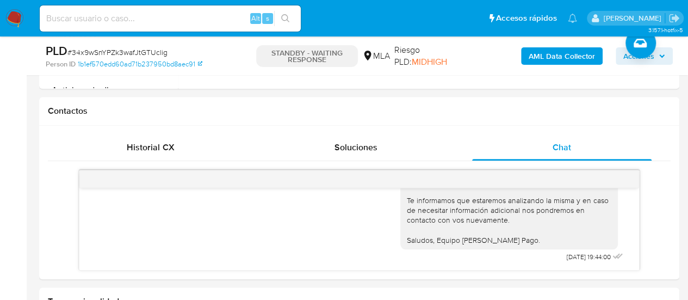
scroll to position [544, 0]
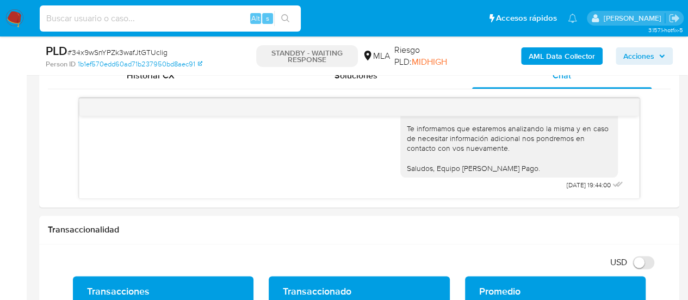
click at [170, 19] on input at bounding box center [170, 18] width 261 height 14
paste input "Pzv3CZUqfB9dOh3r6oj7Mr62"
type input "Pzv3CZUqfB9dOh3r6oj7Mr62"
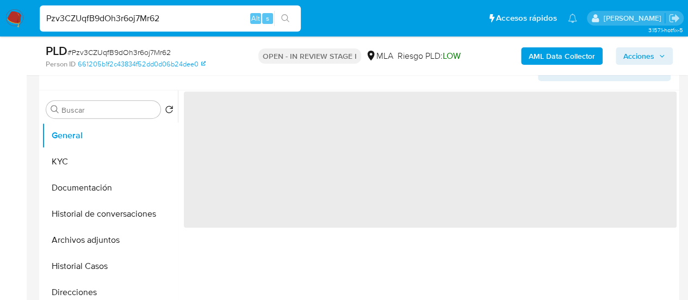
scroll to position [272, 0]
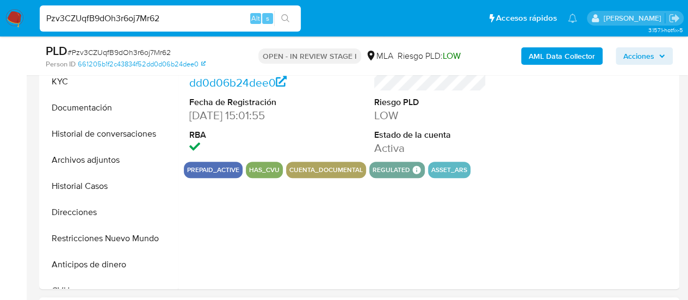
select select "10"
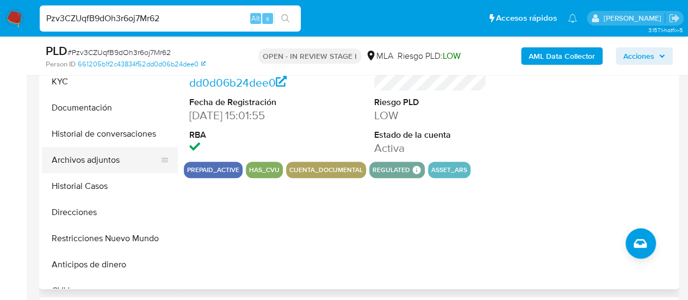
click at [89, 161] on button "Archivos adjuntos" at bounding box center [105, 160] width 127 height 26
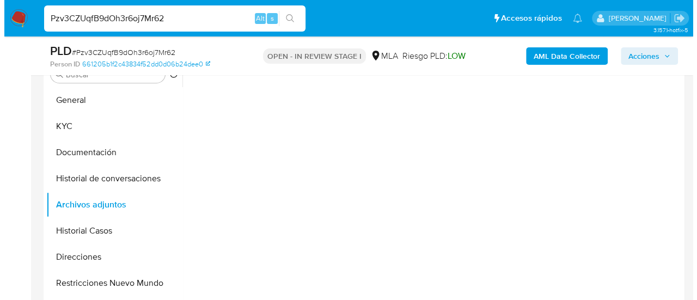
scroll to position [218, 0]
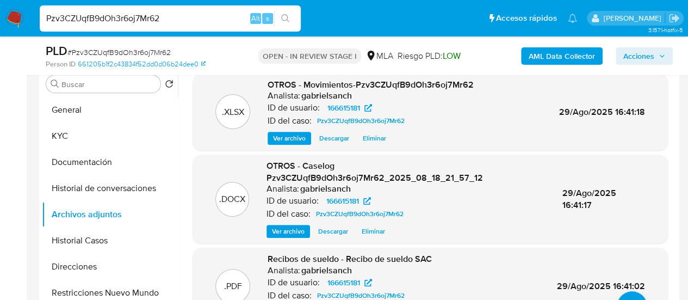
click at [374, 133] on span "Eliminar" at bounding box center [374, 138] width 23 height 11
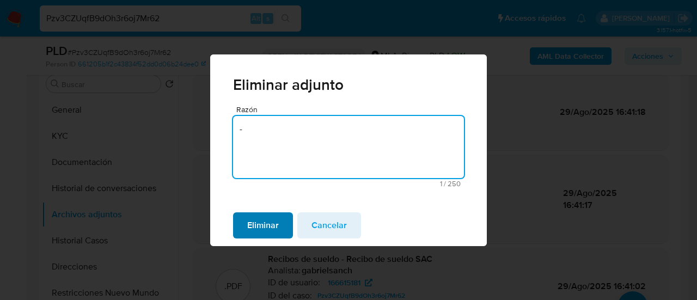
type textarea "-"
click at [285, 229] on button "Eliminar" at bounding box center [263, 225] width 60 height 26
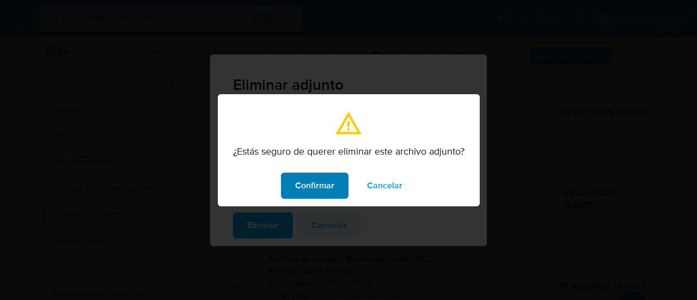
click at [325, 188] on span "Confirmar" at bounding box center [314, 186] width 39 height 24
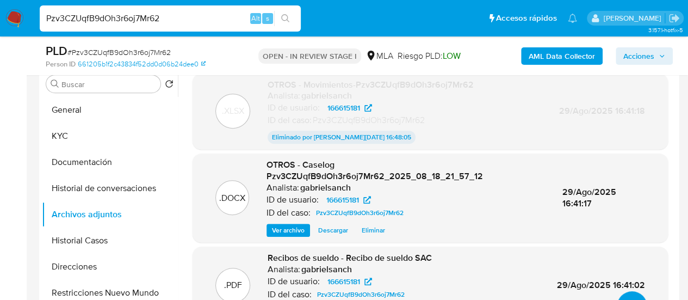
click at [623, 293] on button "upload-file" at bounding box center [632, 306] width 30 height 30
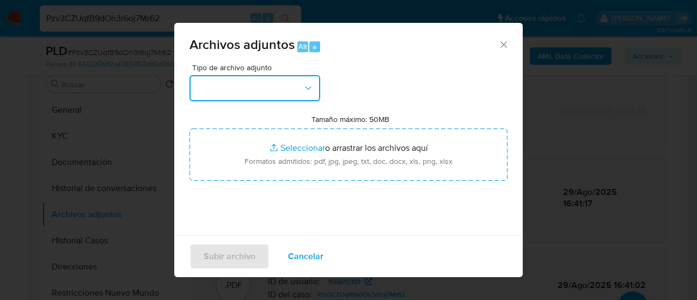
click at [223, 83] on button "button" at bounding box center [254, 88] width 131 height 26
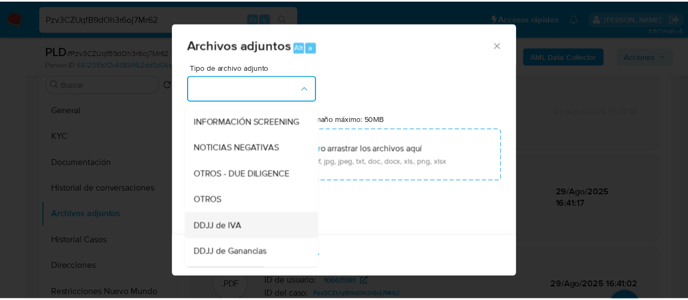
scroll to position [163, 0]
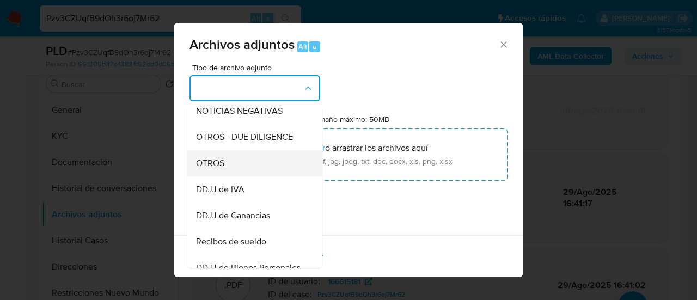
click at [215, 176] on div "OTROS" at bounding box center [251, 163] width 111 height 26
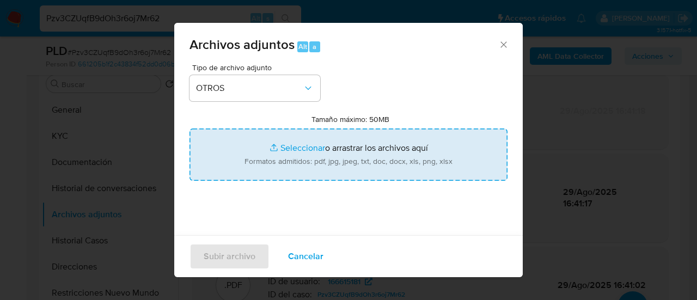
click at [288, 162] on input "Tamaño máximo: 50MB Seleccionar archivos" at bounding box center [348, 154] width 318 height 52
type input "C:\fakepath\Movimientos--Pzv3CZUqfB9dOh3r6oj7Mr62.xlsx"
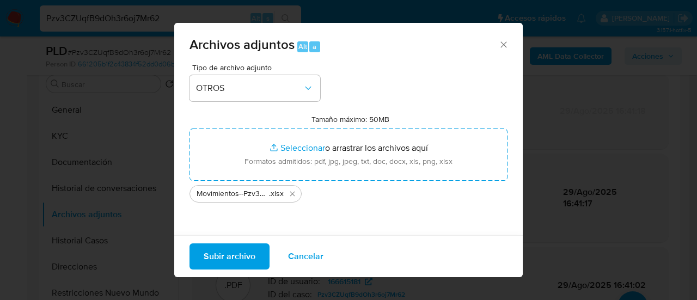
drag, startPoint x: 288, startPoint y: 162, endPoint x: 226, endPoint y: 254, distance: 110.8
click at [226, 254] on span "Subir archivo" at bounding box center [230, 256] width 52 height 24
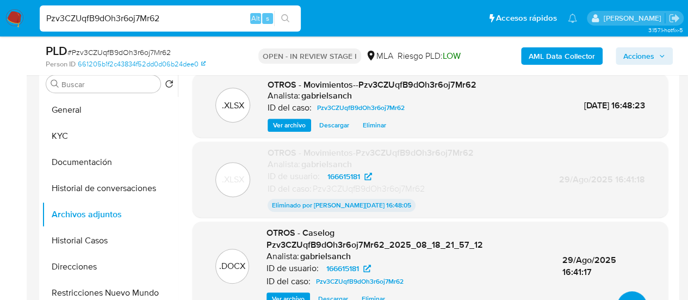
scroll to position [0, 0]
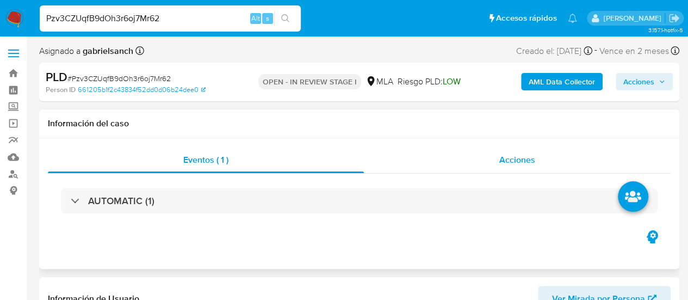
click at [522, 149] on div "Acciones" at bounding box center [517, 160] width 307 height 26
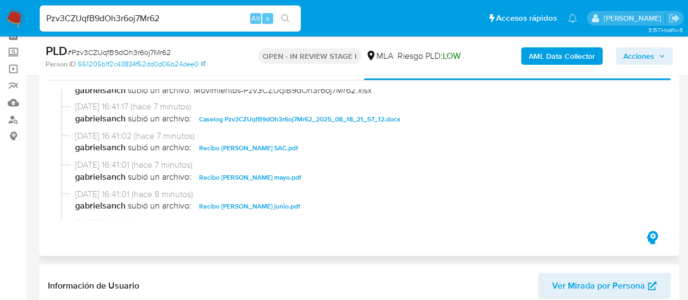
scroll to position [272, 0]
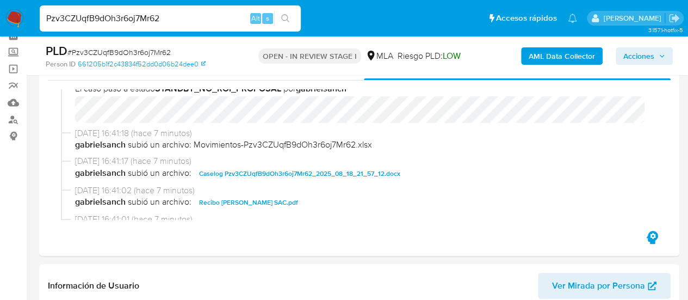
click at [624, 47] on span "Acciones" at bounding box center [639, 55] width 31 height 17
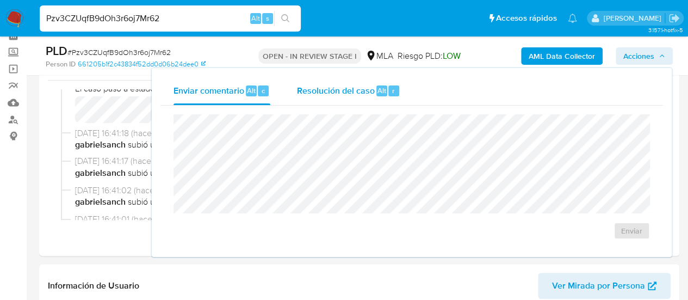
click at [396, 89] on div "r" at bounding box center [394, 90] width 11 height 11
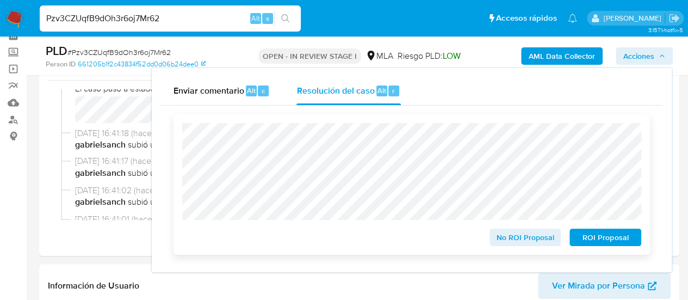
click at [521, 239] on span "No ROI Proposal" at bounding box center [525, 237] width 57 height 15
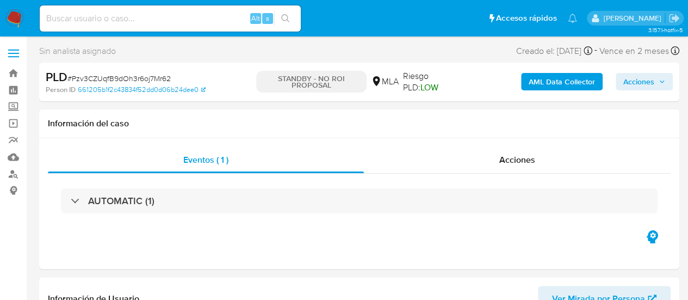
click at [137, 22] on input at bounding box center [170, 18] width 261 height 14
paste input "34x9wSnYPZk3wafJtGTUclig"
type input "34x9wSnYPZk3wafJtGTUclig"
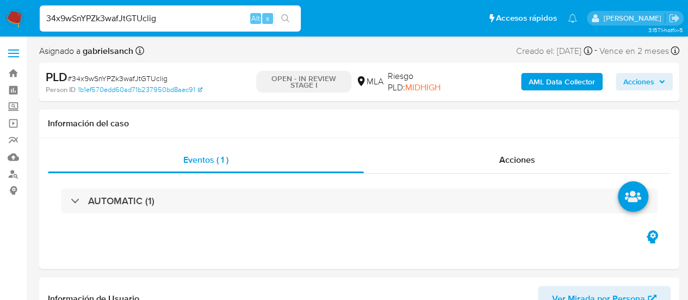
select select "10"
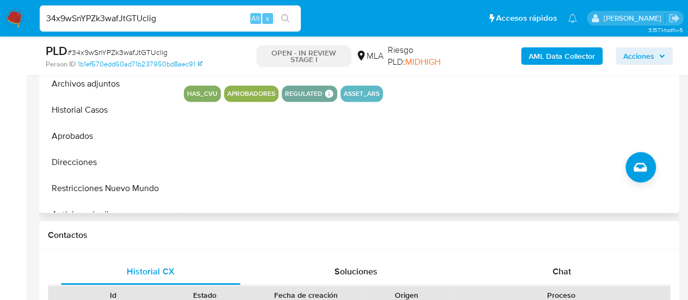
scroll to position [381, 0]
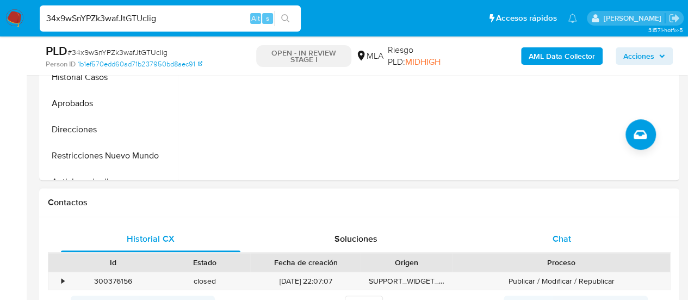
click at [573, 233] on div "Chat" at bounding box center [562, 239] width 180 height 26
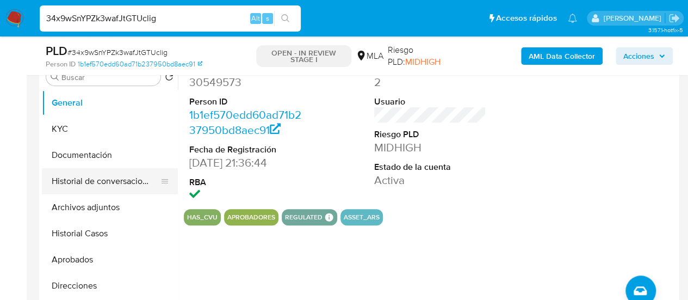
scroll to position [218, 0]
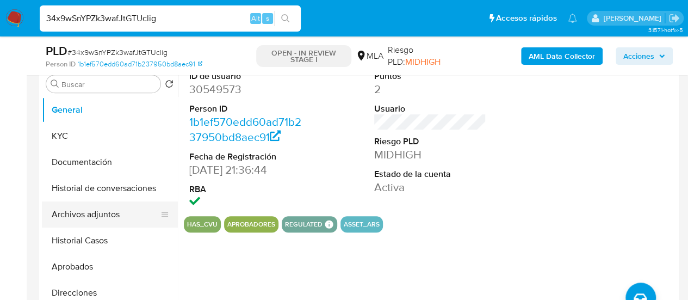
click at [61, 208] on button "Archivos adjuntos" at bounding box center [105, 214] width 127 height 26
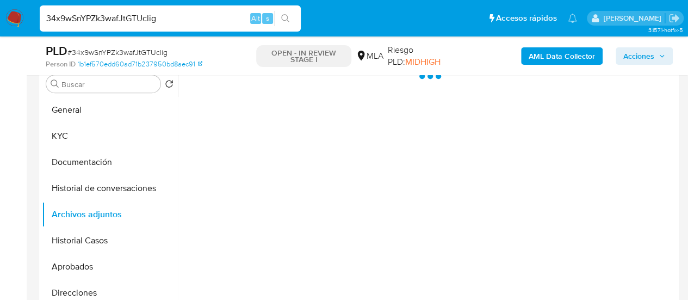
click at [555, 59] on b "AML Data Collector" at bounding box center [562, 55] width 66 height 17
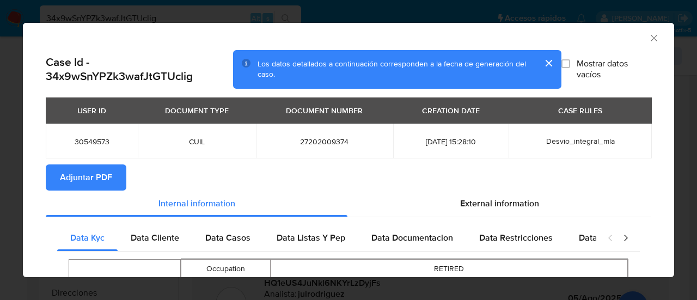
click at [68, 177] on span "Adjuntar PDF" at bounding box center [86, 177] width 52 height 24
click at [648, 36] on icon "Cerrar ventana" at bounding box center [653, 38] width 11 height 11
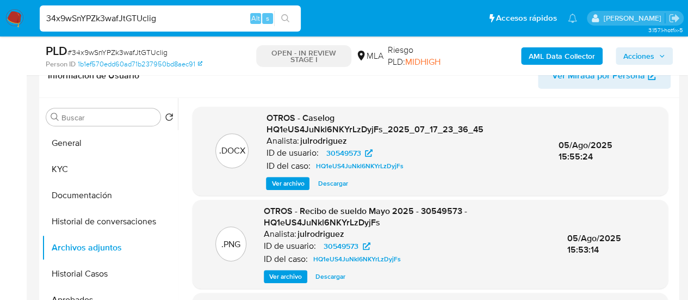
scroll to position [163, 0]
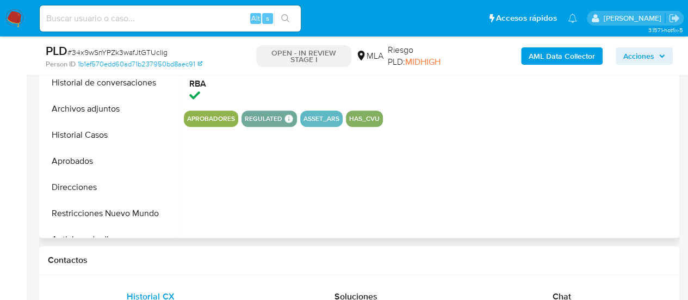
scroll to position [218, 0]
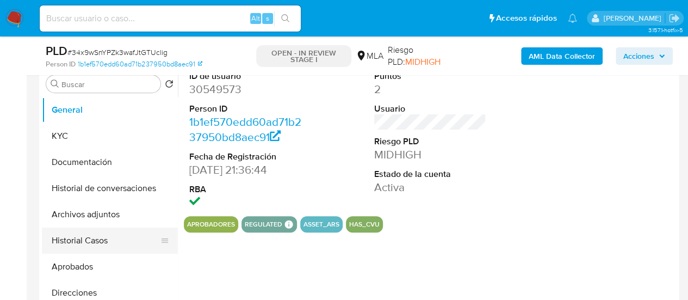
select select "10"
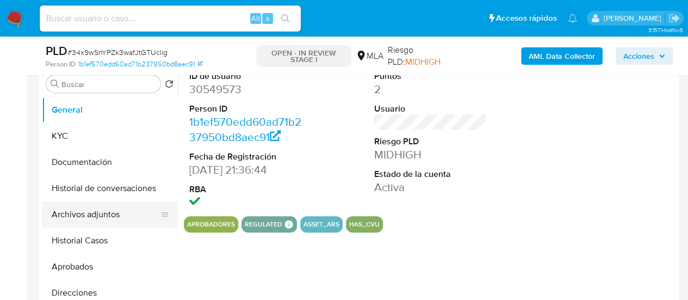
click at [67, 210] on button "Archivos adjuntos" at bounding box center [105, 214] width 127 height 26
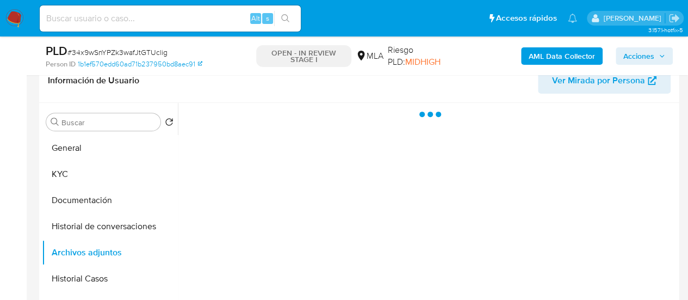
scroll to position [163, 0]
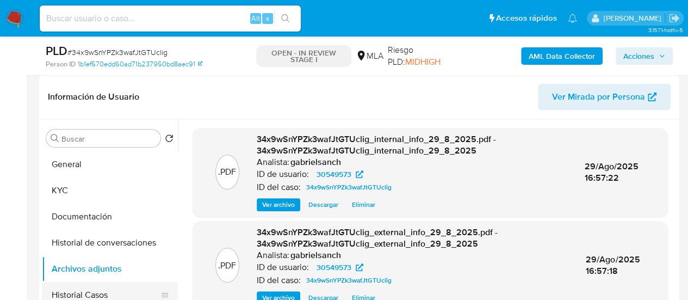
click at [103, 292] on button "Historial Casos" at bounding box center [105, 295] width 127 height 26
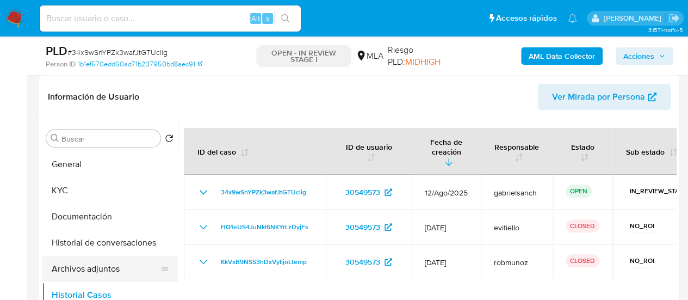
click at [101, 272] on button "Archivos adjuntos" at bounding box center [105, 269] width 127 height 26
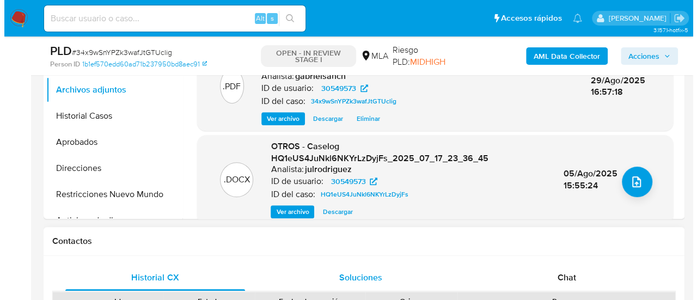
scroll to position [327, 0]
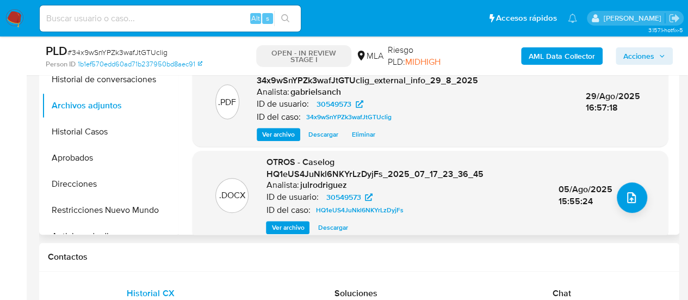
click at [299, 224] on span "Ver archivo" at bounding box center [288, 227] width 33 height 11
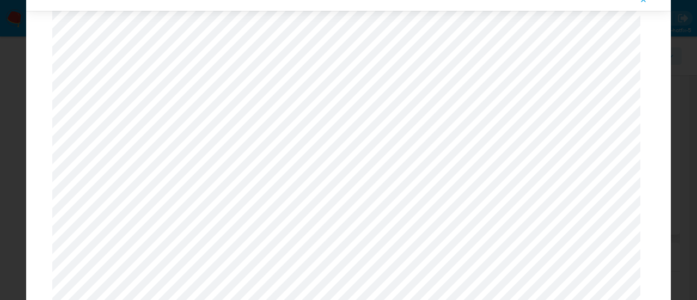
scroll to position [522, 0]
click at [641, 3] on icon "Attachment preview" at bounding box center [643, 0] width 9 height 9
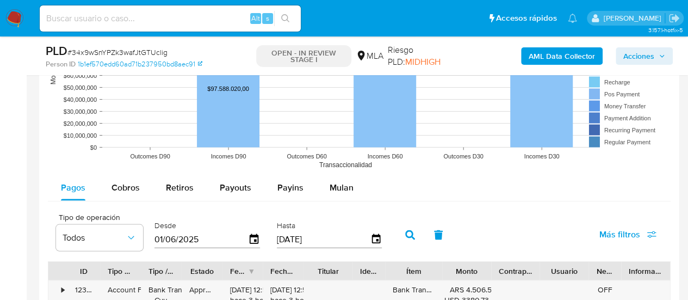
scroll to position [1088, 0]
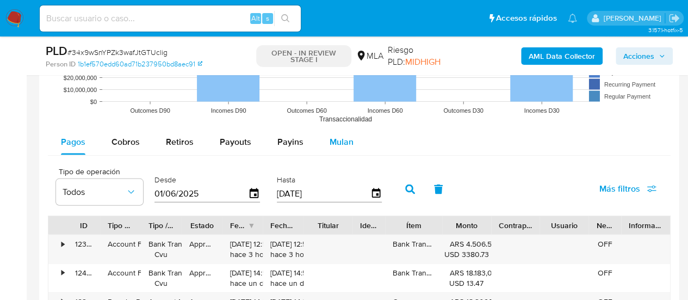
click at [330, 144] on span "Mulan" at bounding box center [342, 142] width 24 height 13
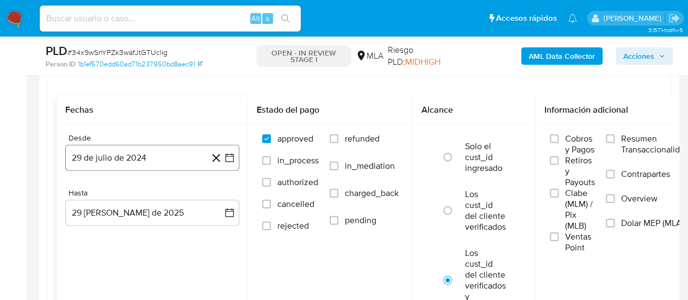
scroll to position [1197, 0]
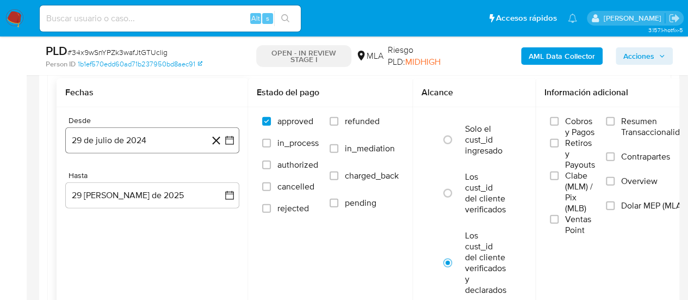
click at [99, 131] on button "29 de julio de 2024" at bounding box center [152, 140] width 174 height 26
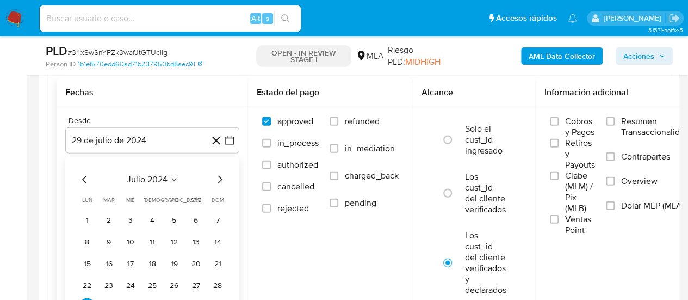
click at [217, 180] on icon "Mes siguiente" at bounding box center [219, 179] width 13 height 13
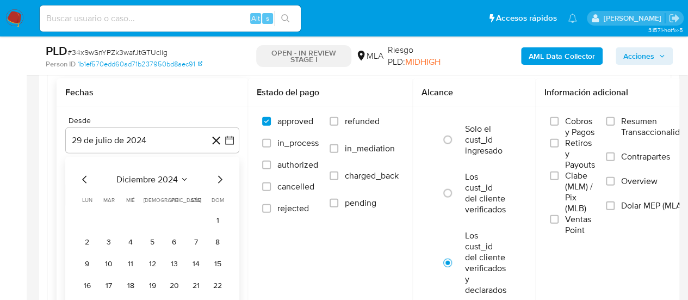
click at [217, 180] on icon "Mes siguiente" at bounding box center [219, 179] width 13 height 13
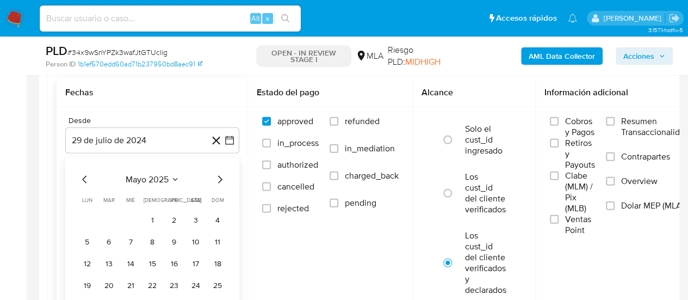
click at [217, 180] on icon "Mes siguiente" at bounding box center [219, 179] width 13 height 13
click at [103, 218] on button "1" at bounding box center [108, 219] width 17 height 17
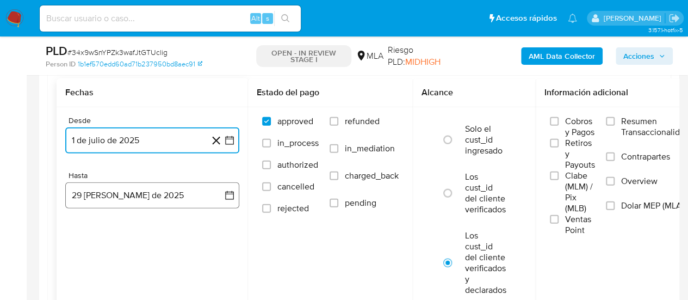
click at [104, 193] on button "29 de agosto de 2025" at bounding box center [152, 195] width 174 height 26
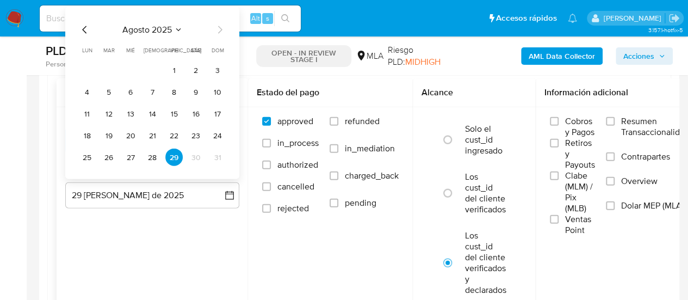
click at [86, 26] on icon "Mes anterior" at bounding box center [84, 29] width 13 height 13
click at [153, 161] on button "31" at bounding box center [152, 157] width 17 height 17
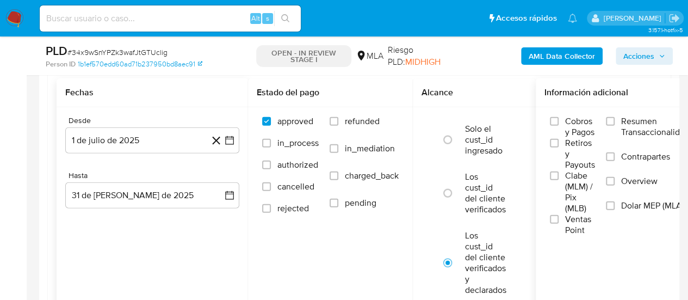
click at [642, 200] on span "Dolar MEP (MLA)" at bounding box center [652, 205] width 63 height 11
click at [615, 201] on input "Dolar MEP (MLA)" at bounding box center [610, 205] width 9 height 9
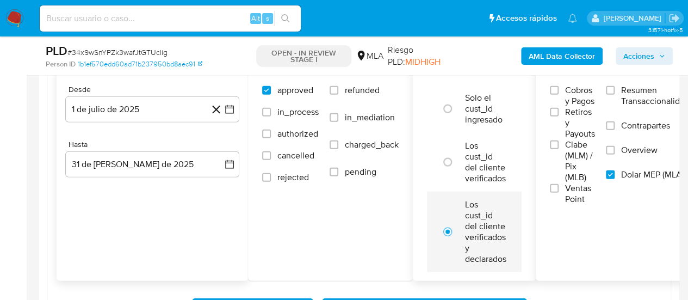
scroll to position [1252, 0]
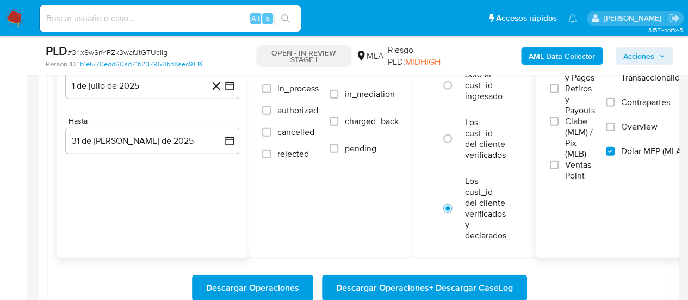
click at [427, 278] on span "Descargar Operaciones + Descargar CaseLog" at bounding box center [424, 288] width 177 height 24
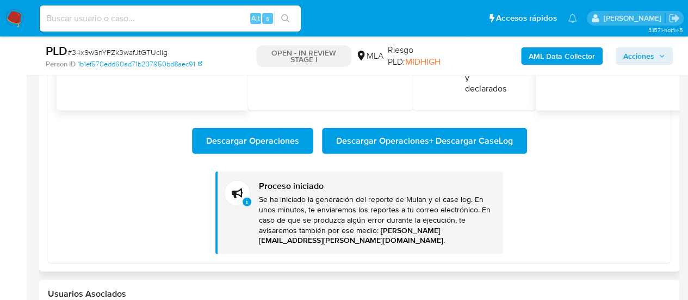
scroll to position [1415, 0]
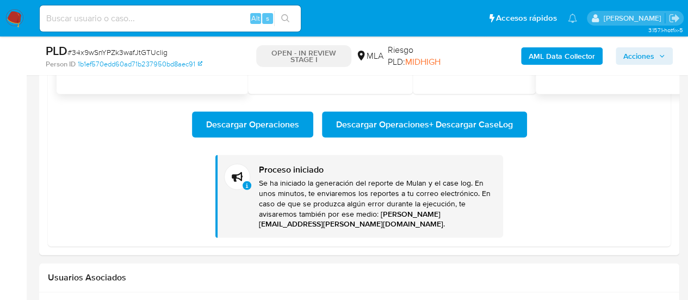
click at [115, 25] on div "Alt s" at bounding box center [170, 18] width 261 height 26
click at [110, 22] on input at bounding box center [170, 18] width 261 height 14
paste input "3xUPLxO9D28ORiyfQz41iLZj"
type input "3xUPLxO9D28ORiyfQz41iLZj"
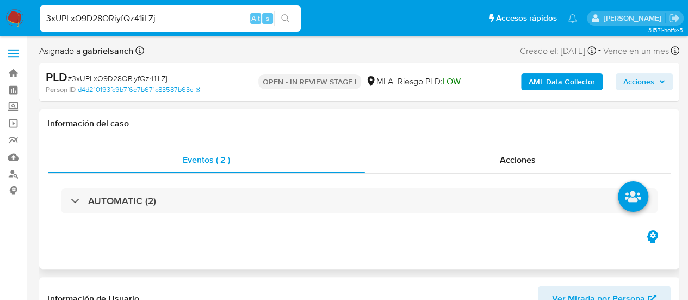
select select "10"
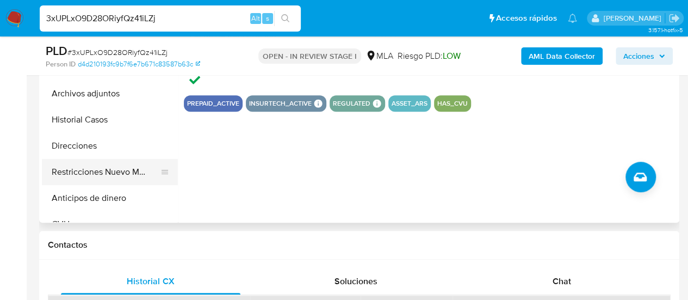
scroll to position [272, 0]
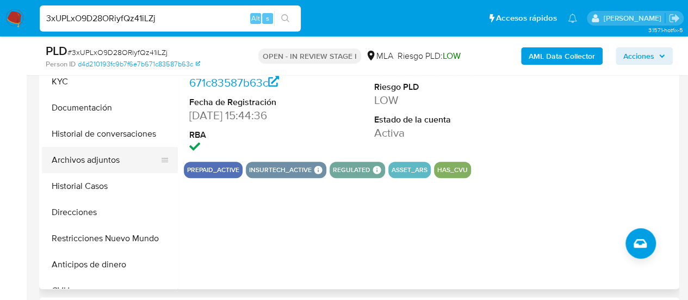
click at [70, 157] on button "Archivos adjuntos" at bounding box center [105, 160] width 127 height 26
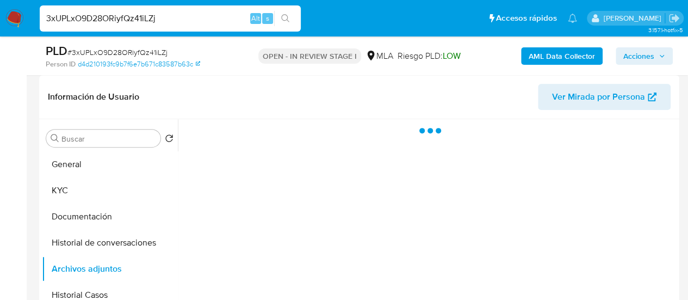
scroll to position [218, 0]
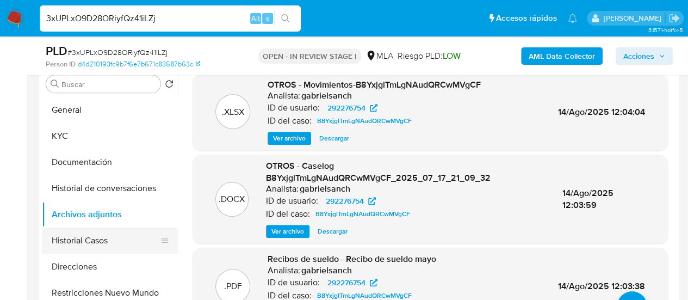
click at [103, 240] on button "Historial Casos" at bounding box center [105, 240] width 127 height 26
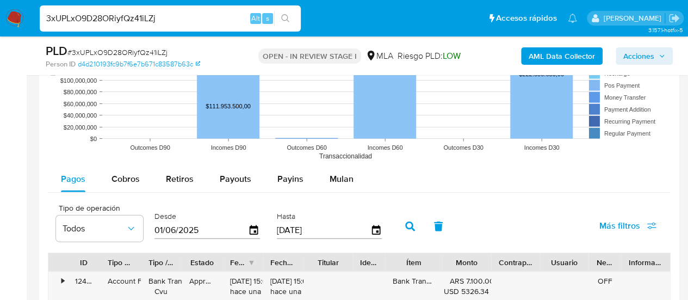
scroll to position [1143, 0]
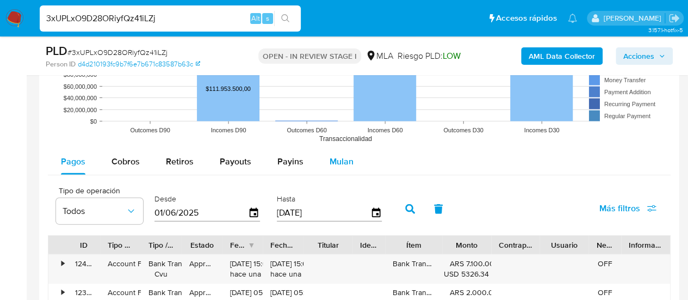
click at [338, 156] on span "Mulan" at bounding box center [342, 161] width 24 height 13
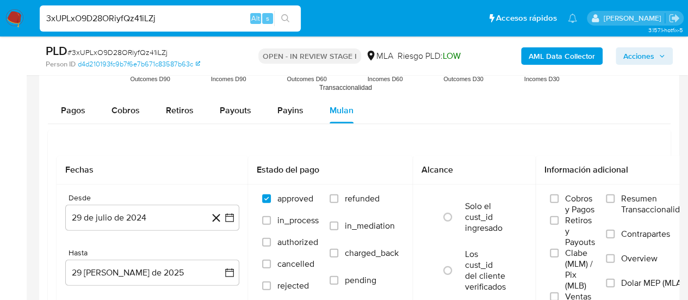
scroll to position [1306, 0]
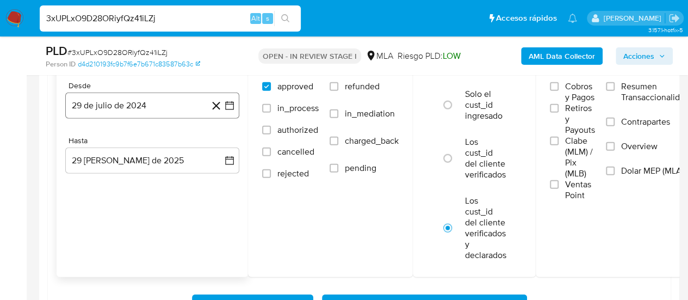
click at [173, 107] on button "29 de julio de 2024" at bounding box center [152, 106] width 174 height 26
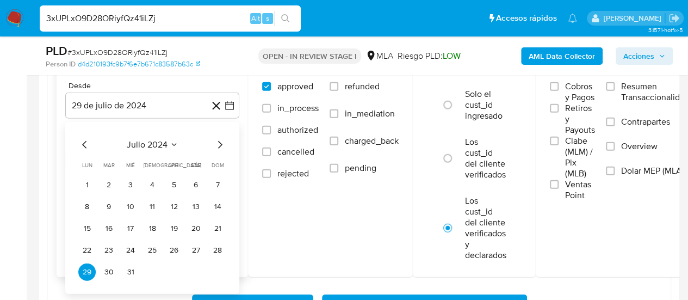
click at [220, 145] on icon "Mes siguiente" at bounding box center [219, 144] width 13 height 13
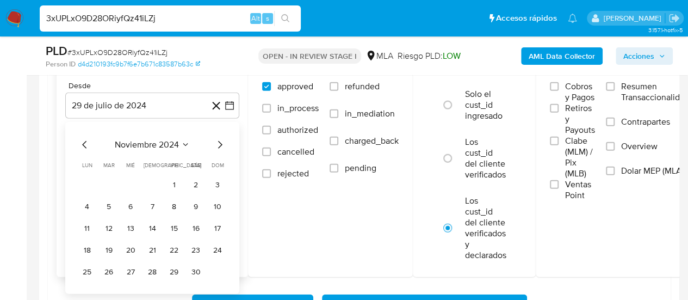
click at [220, 145] on icon "Mes siguiente" at bounding box center [219, 144] width 13 height 13
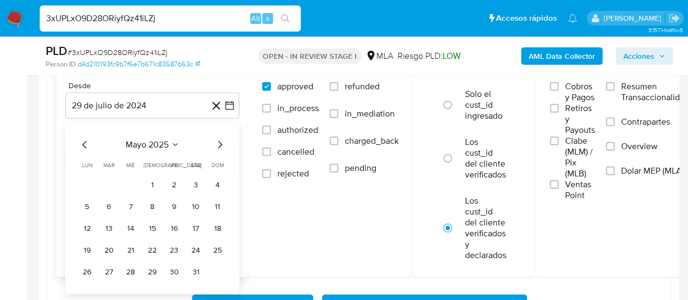
click at [220, 145] on icon "Mes siguiente" at bounding box center [219, 144] width 13 height 13
click at [216, 144] on icon "Mes siguiente" at bounding box center [219, 144] width 13 height 13
click at [108, 183] on button "1" at bounding box center [108, 184] width 17 height 17
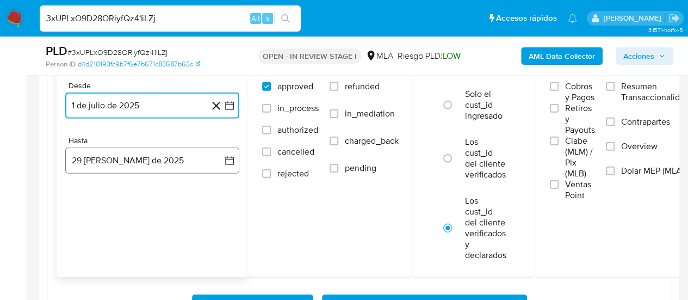
click at [108, 157] on button "29 de agosto de 2025" at bounding box center [152, 160] width 174 height 26
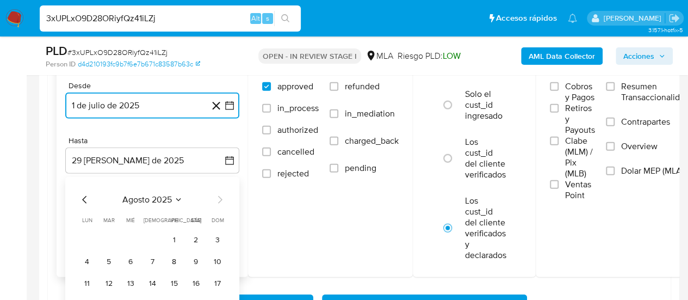
click at [87, 194] on icon "Mes anterior" at bounding box center [84, 199] width 13 height 13
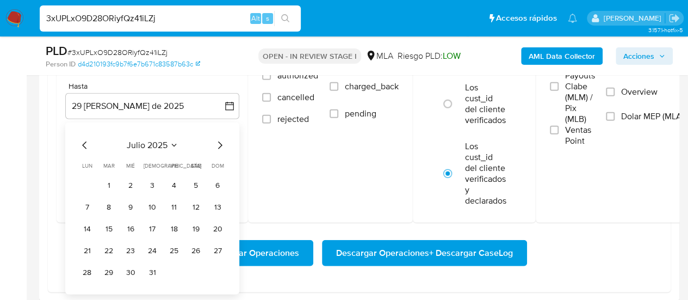
click at [152, 264] on button "31" at bounding box center [152, 272] width 17 height 17
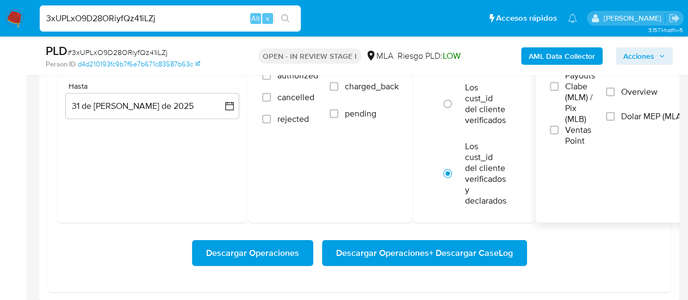
click at [650, 111] on span "Dolar MEP (MLA)" at bounding box center [652, 116] width 63 height 11
click at [615, 112] on input "Dolar MEP (MLA)" at bounding box center [610, 116] width 9 height 9
click at [447, 242] on span "Descargar Operaciones + Descargar CaseLog" at bounding box center [424, 253] width 177 height 24
click at [102, 12] on input "3xUPLxO9D28ORiyfQz41iLZj" at bounding box center [170, 18] width 261 height 14
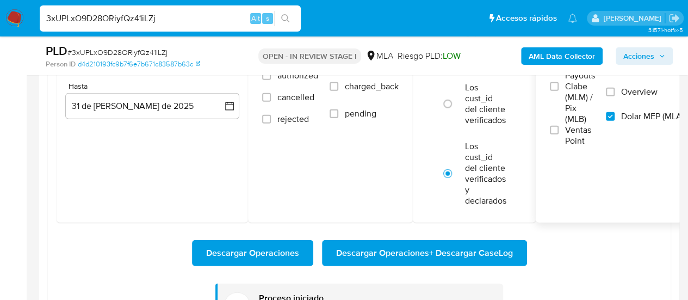
paste input "9byavRr0bmZfhlRvZDMcgLVz"
type input "9byavRr0bmZfhlRvZDMcgLVz"
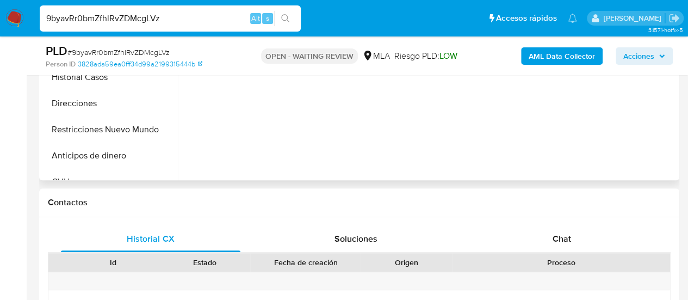
scroll to position [272, 0]
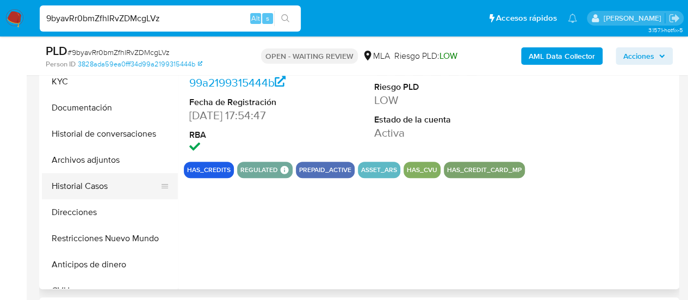
click at [104, 179] on button "Historial Casos" at bounding box center [105, 186] width 127 height 26
select select "10"
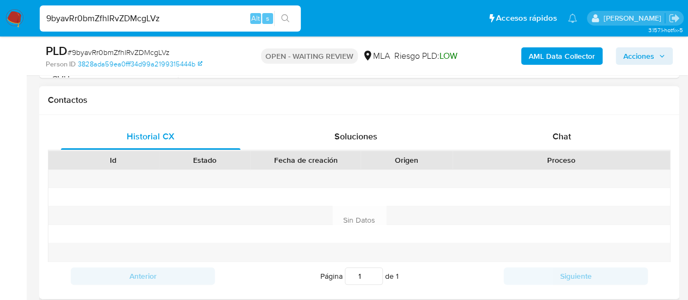
scroll to position [490, 0]
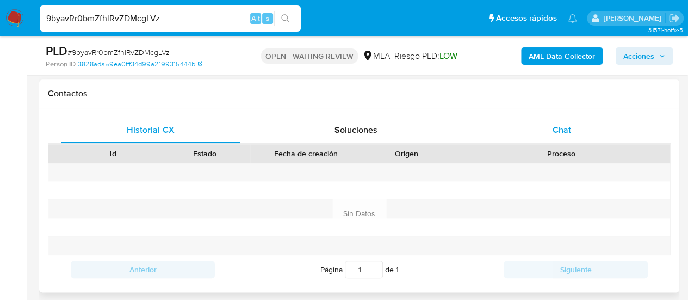
click at [554, 125] on span "Chat" at bounding box center [562, 130] width 19 height 13
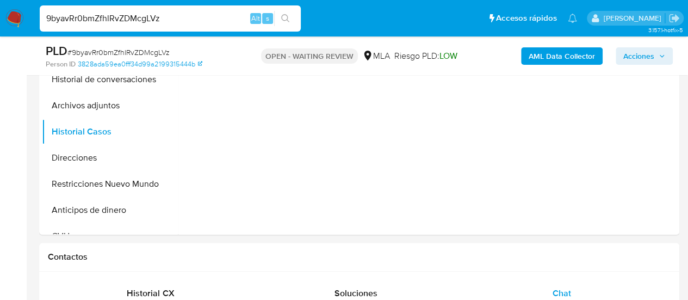
scroll to position [218, 0]
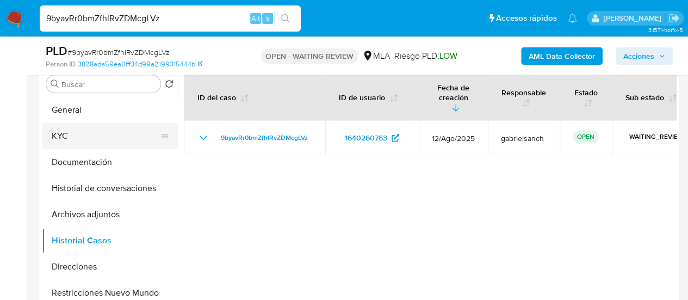
click at [54, 144] on button "KYC" at bounding box center [105, 136] width 127 height 26
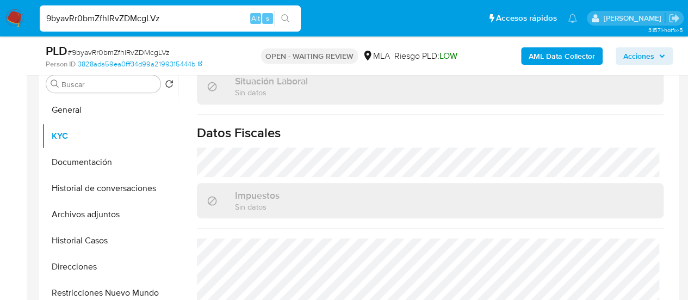
scroll to position [614, 0]
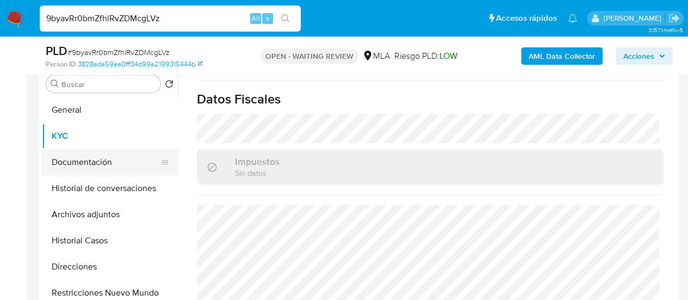
click at [67, 163] on button "Documentación" at bounding box center [105, 162] width 127 height 26
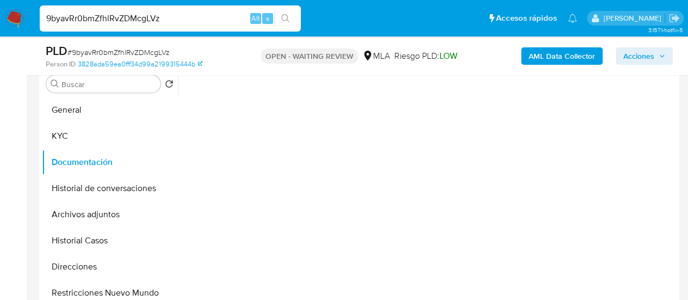
scroll to position [0, 0]
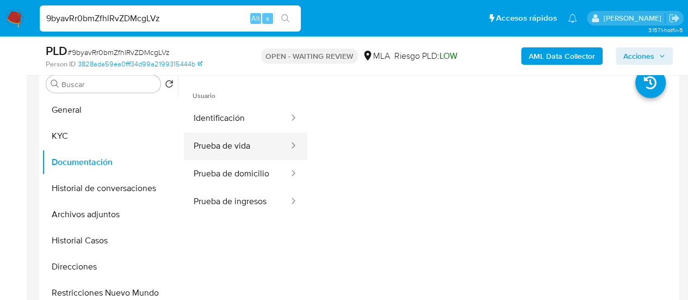
click at [250, 146] on button "Prueba de vida" at bounding box center [237, 146] width 106 height 28
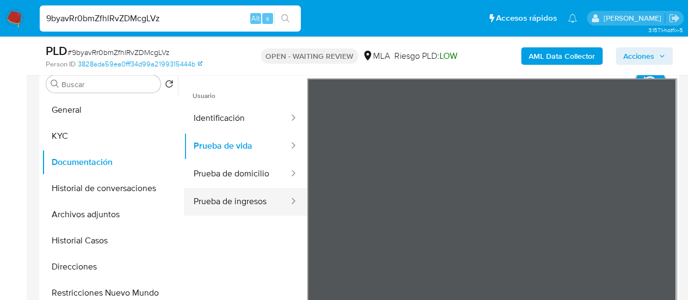
click at [242, 200] on button "Prueba de ingresos" at bounding box center [237, 202] width 106 height 28
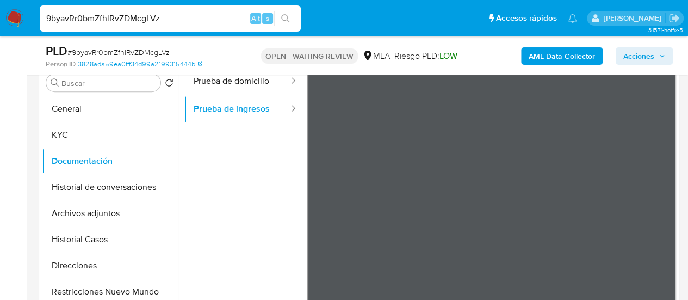
scroll to position [327, 0]
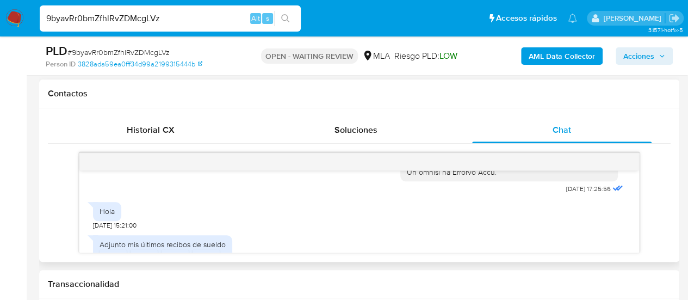
scroll to position [629, 0]
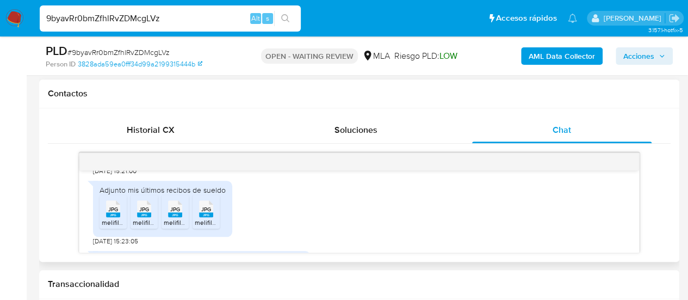
click at [92, 242] on div "18/08/2025 17:25:56 Hola 19/08/2025 15:21:00 Adjunto mis últimos recibos de sue…" at bounding box center [359, 211] width 560 height 82
click at [114, 213] on span "JPG" at bounding box center [113, 209] width 10 height 7
click at [140, 217] on rect at bounding box center [144, 214] width 14 height 5
click at [168, 218] on div "JPG JPG" at bounding box center [175, 207] width 23 height 21
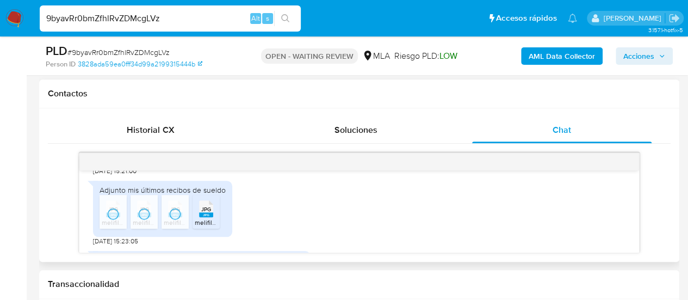
click at [202, 217] on rect at bounding box center [206, 214] width 14 height 5
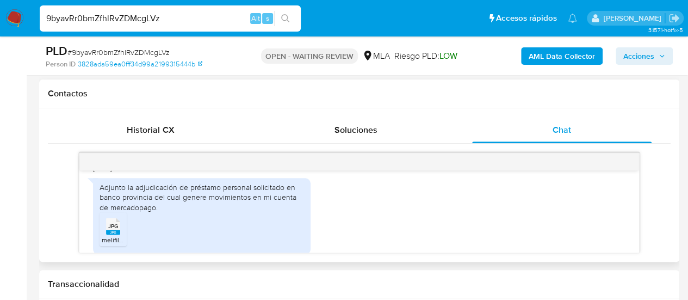
scroll to position [738, 0]
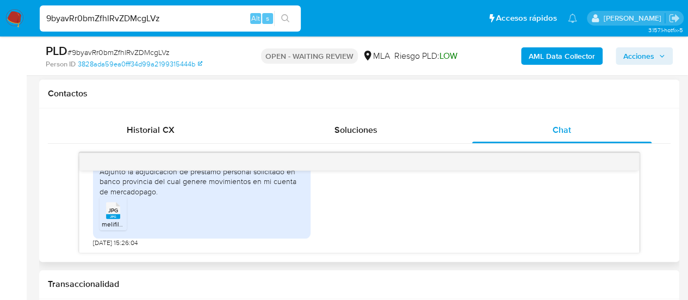
click at [112, 211] on span "JPG" at bounding box center [113, 210] width 10 height 7
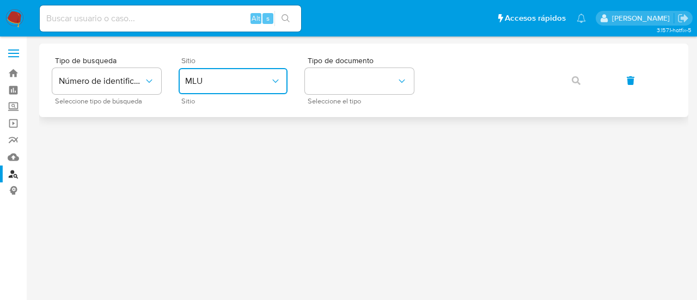
click at [226, 82] on span "MLU" at bounding box center [227, 81] width 85 height 11
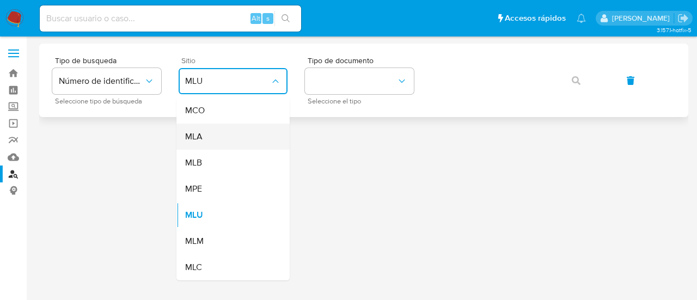
click at [232, 138] on div "MLA" at bounding box center [229, 137] width 89 height 26
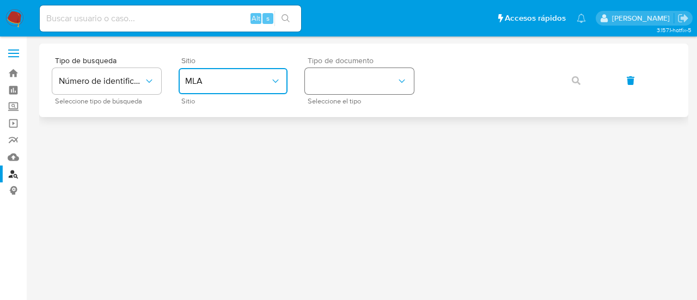
click at [343, 83] on button "identificationType" at bounding box center [359, 81] width 109 height 26
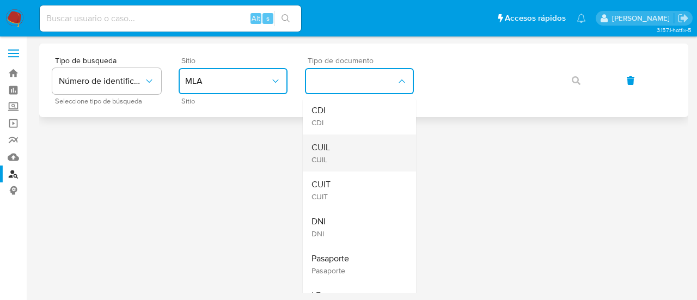
click at [359, 142] on div "CUIL CUIL" at bounding box center [355, 152] width 89 height 37
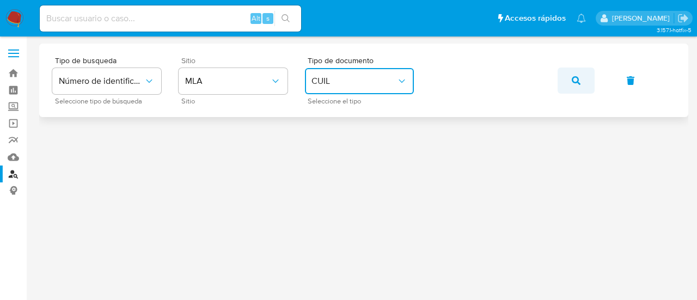
click at [567, 81] on button "button" at bounding box center [575, 80] width 37 height 26
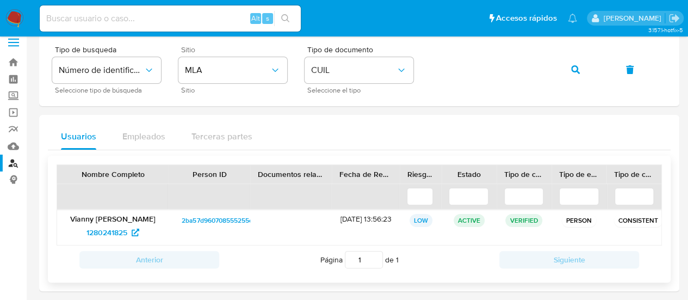
scroll to position [16, 0]
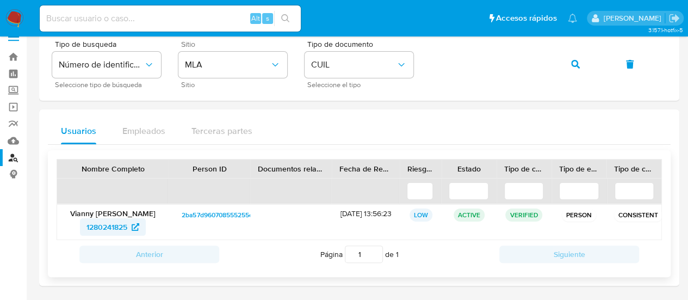
click at [102, 224] on span "1280241825" at bounding box center [107, 226] width 41 height 17
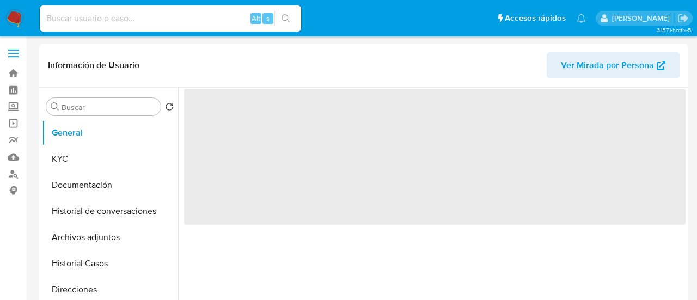
select select "10"
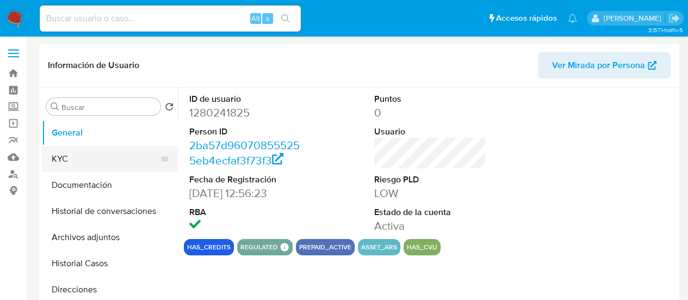
click at [77, 161] on button "KYC" at bounding box center [105, 159] width 127 height 26
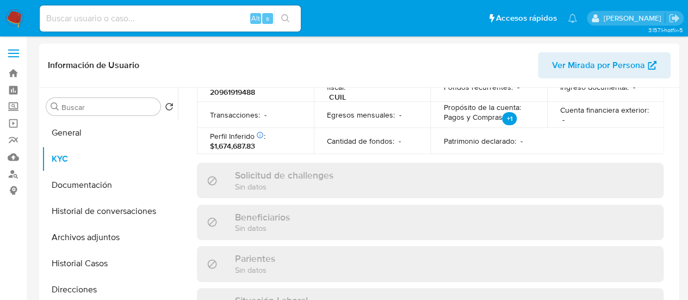
scroll to position [291, 0]
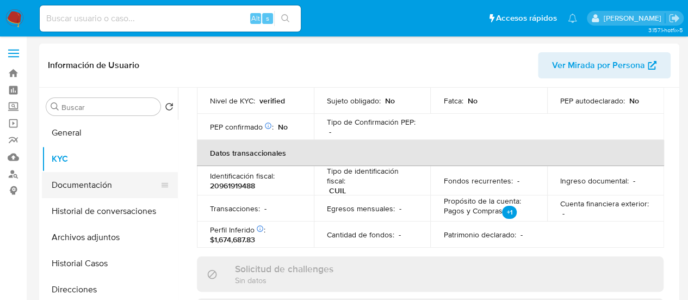
click at [100, 186] on button "Documentación" at bounding box center [105, 185] width 127 height 26
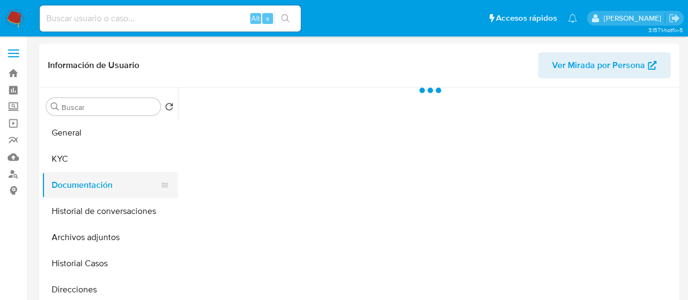
scroll to position [0, 0]
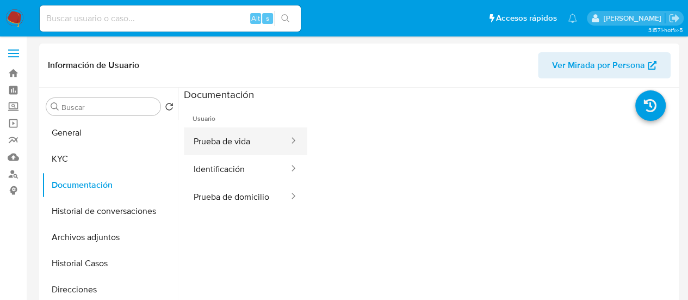
click at [225, 138] on button "Prueba de vida" at bounding box center [237, 141] width 106 height 28
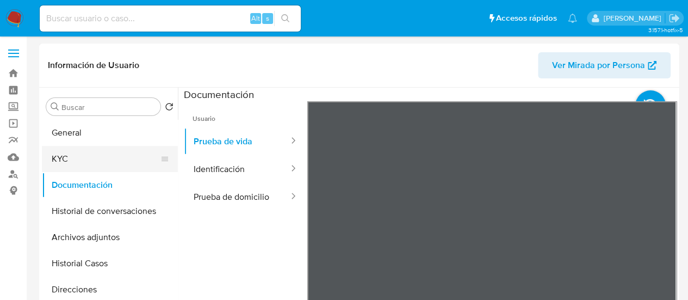
click at [73, 153] on button "KYC" at bounding box center [105, 159] width 127 height 26
